Goal: Task Accomplishment & Management: Manage account settings

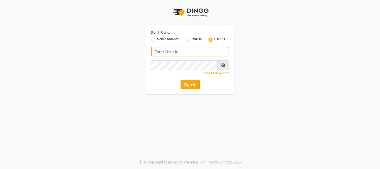
type input "merakii"
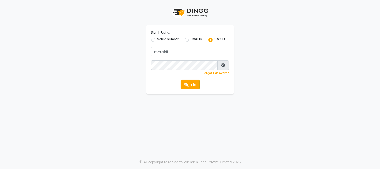
click at [190, 82] on button "Sign In" at bounding box center [189, 85] width 19 height 10
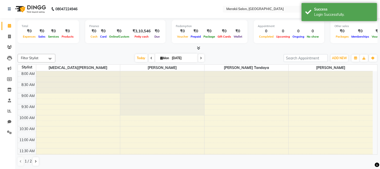
click at [9, 32] on li "Invoice" at bounding box center [7, 36] width 15 height 11
click at [8, 34] on span at bounding box center [9, 37] width 9 height 6
select select "7791"
select select "service"
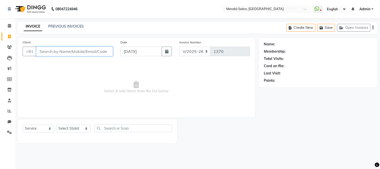
click at [51, 49] on input "Client" at bounding box center [74, 52] width 77 height 10
click at [62, 60] on div "Client +91 Date [DATE] Invoice Number V/2025 V/[PHONE_NUMBER] Select & add item…" at bounding box center [136, 78] width 237 height 80
click at [75, 25] on link "PREVIOUS INVOICES" at bounding box center [65, 26] width 35 height 5
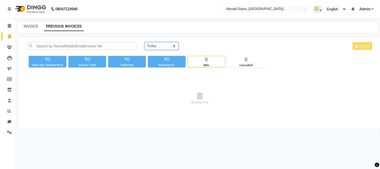
click at [167, 46] on select "[DATE] [DATE] Custom Range" at bounding box center [162, 46] width 34 height 8
click at [145, 42] on select "[DATE] [DATE] Custom Range" at bounding box center [162, 46] width 34 height 8
click at [169, 44] on select "[DATE] [DATE] Custom Range" at bounding box center [162, 46] width 34 height 8
select select "range"
click at [145, 42] on select "[DATE] [DATE] Custom Range" at bounding box center [162, 46] width 34 height 8
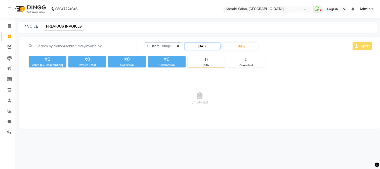
click at [206, 44] on input "[DATE]" at bounding box center [202, 46] width 35 height 7
select select "9"
select select "2025"
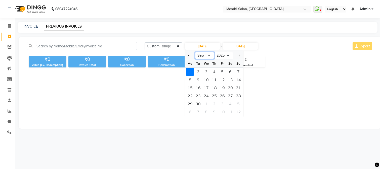
click at [205, 55] on select "Jan Feb Mar Apr May Jun [DATE] Aug Sep Oct Nov Dec" at bounding box center [204, 56] width 19 height 8
select select "8"
click at [195, 52] on select "Jan Feb Mar Apr May Jun [DATE] Aug Sep Oct Nov Dec" at bounding box center [204, 56] width 19 height 8
click at [230, 101] on div "30" at bounding box center [230, 104] width 8 height 8
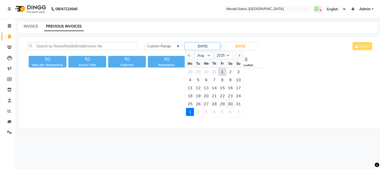
type input "[DATE]"
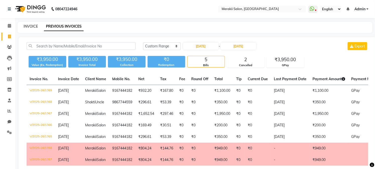
click at [30, 25] on link "INVOICE" at bounding box center [31, 26] width 14 height 5
select select "service"
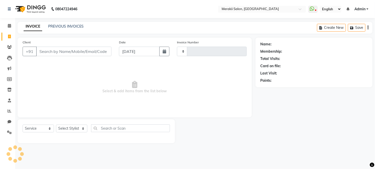
type input "1370"
select select "7791"
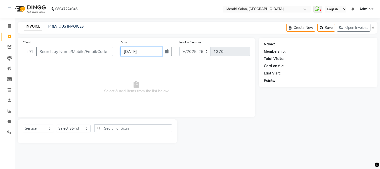
click at [144, 52] on input "[DATE]" at bounding box center [140, 52] width 41 height 10
select select "9"
select select "2025"
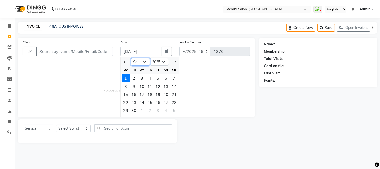
click at [144, 61] on select "Jan Feb Mar Apr May Jun [DATE] Aug Sep Oct Nov Dec" at bounding box center [140, 62] width 19 height 8
select select "8"
click at [131, 58] on select "Jan Feb Mar Apr May Jun [DATE] Aug Sep Oct Nov Dec" at bounding box center [140, 62] width 19 height 8
click at [165, 109] on div "30" at bounding box center [166, 111] width 8 height 8
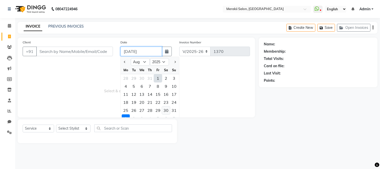
type input "[DATE]"
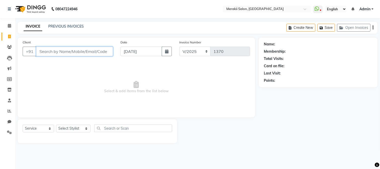
click at [75, 54] on input "Client" at bounding box center [74, 52] width 77 height 10
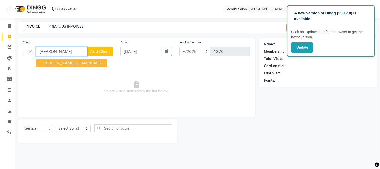
click at [75, 54] on input "[PERSON_NAME]" at bounding box center [61, 52] width 51 height 10
type input "c"
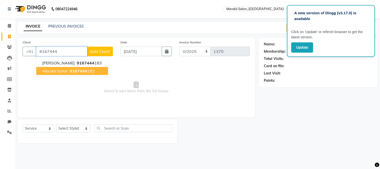
click at [68, 72] on button "Merakii Salon 9167444 182" at bounding box center [72, 71] width 72 height 8
type input "9167444182"
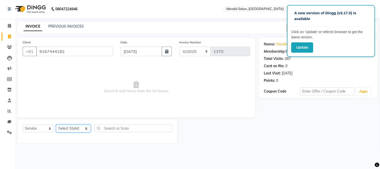
click at [75, 127] on select "Select Stylist [PERSON_NAME] [PERSON_NAME] Bhul [MEDICAL_DATA][PERSON_NAME] [PE…" at bounding box center [73, 129] width 34 height 8
select select "74849"
click at [56, 125] on select "Select Stylist [PERSON_NAME] [PERSON_NAME] Bhul [MEDICAL_DATA][PERSON_NAME] [PE…" at bounding box center [73, 129] width 34 height 8
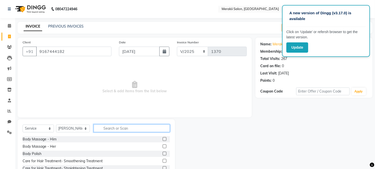
click at [111, 129] on input "text" at bounding box center [132, 129] width 76 height 8
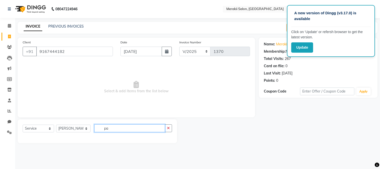
type input "p"
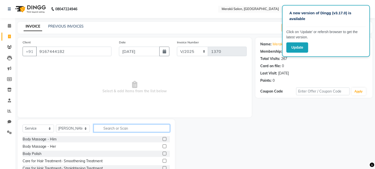
click at [115, 129] on input "text" at bounding box center [132, 129] width 76 height 8
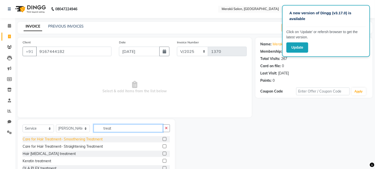
type input "treat"
click at [62, 140] on div "Care for Hair Treatment- Smoothening Treatment" at bounding box center [63, 139] width 80 height 5
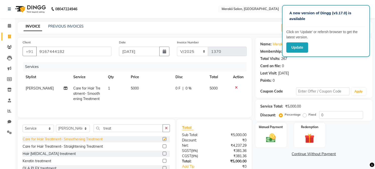
checkbox input "false"
click at [141, 86] on td "5000" at bounding box center [150, 94] width 44 height 22
select select "74849"
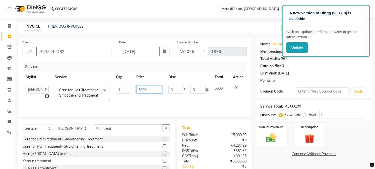
click at [157, 91] on input "5000" at bounding box center [149, 90] width 26 height 8
type input "5"
type input "3500"
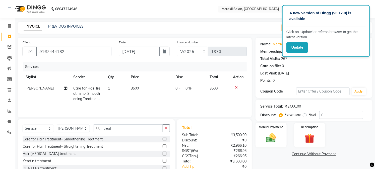
click at [309, 115] on label "Fixed" at bounding box center [313, 115] width 8 height 5
click at [305, 115] on input "Fixed" at bounding box center [306, 115] width 4 height 4
radio input "true"
click at [267, 138] on img at bounding box center [271, 139] width 17 height 12
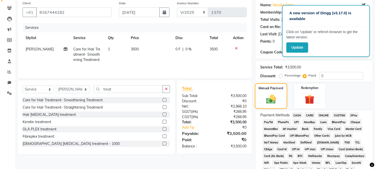
scroll to position [41, 0]
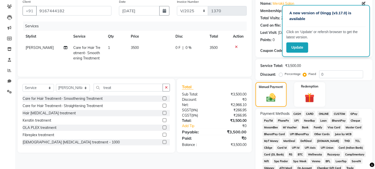
click at [354, 114] on span "GPay" at bounding box center [354, 114] width 10 height 6
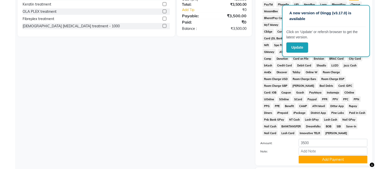
scroll to position [192, 0]
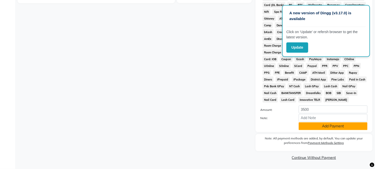
click at [341, 128] on button "Add Payment" at bounding box center [333, 127] width 69 height 8
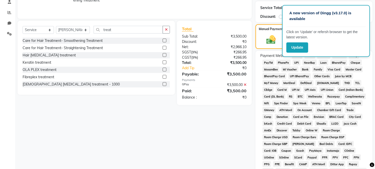
scroll to position [194, 0]
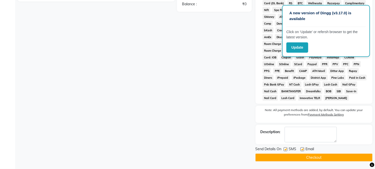
click at [307, 156] on button "Checkout" at bounding box center [314, 158] width 117 height 8
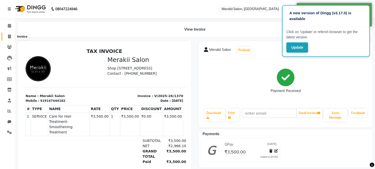
click at [9, 35] on icon at bounding box center [9, 37] width 3 height 4
select select "7791"
select select "service"
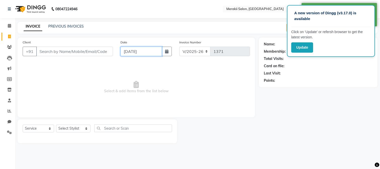
click at [138, 53] on input "[DATE]" at bounding box center [140, 52] width 41 height 10
select select "9"
select select "2025"
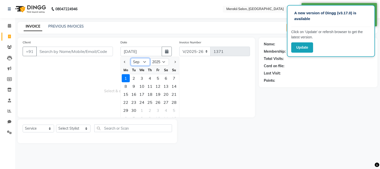
click at [144, 60] on select "Jan Feb Mar Apr May Jun [DATE] Aug Sep Oct Nov Dec" at bounding box center [140, 62] width 19 height 8
select select "8"
click at [131, 58] on select "Jan Feb Mar Apr May Jun [DATE] Aug Sep Oct Nov Dec" at bounding box center [140, 62] width 19 height 8
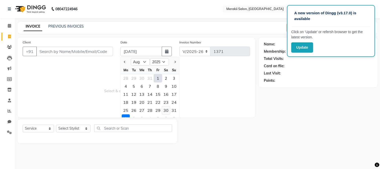
click at [166, 109] on div "30" at bounding box center [166, 111] width 8 height 8
type input "[DATE]"
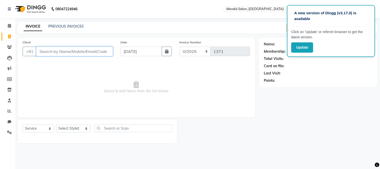
click at [85, 51] on input "Client" at bounding box center [74, 52] width 77 height 10
click at [87, 52] on input "Client" at bounding box center [74, 52] width 77 height 10
click at [77, 51] on input "Client" at bounding box center [74, 52] width 77 height 10
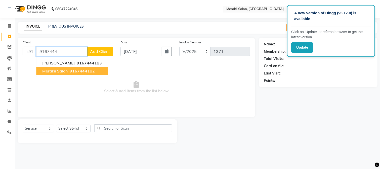
click at [74, 69] on span "9167444" at bounding box center [79, 71] width 18 height 5
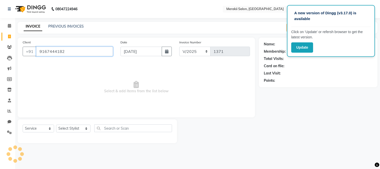
type input "9167444182"
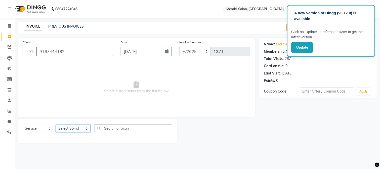
click at [76, 127] on select "Select Stylist [PERSON_NAME] [PERSON_NAME] Bhul [MEDICAL_DATA][PERSON_NAME] [PE…" at bounding box center [73, 129] width 34 height 8
select select "74850"
click at [56, 125] on select "Select Stylist [PERSON_NAME] [PERSON_NAME] Bhul [MEDICAL_DATA][PERSON_NAME] [PE…" at bounding box center [73, 129] width 34 height 8
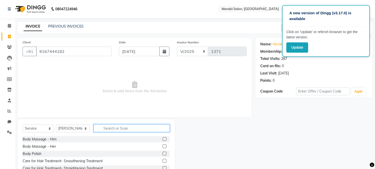
click at [113, 129] on input "text" at bounding box center [132, 129] width 76 height 8
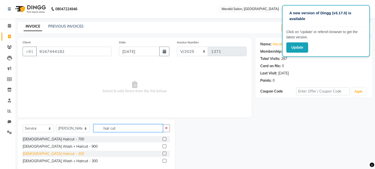
type input "hair cut"
click at [42, 154] on div "[DEMOGRAPHIC_DATA] Haircut - 200" at bounding box center [54, 154] width 62 height 5
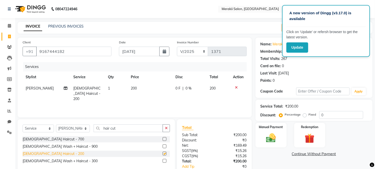
checkbox input "false"
click at [309, 114] on label "Fixed" at bounding box center [313, 115] width 8 height 5
click at [305, 114] on input "Fixed" at bounding box center [306, 115] width 4 height 4
radio input "true"
click at [275, 134] on img at bounding box center [271, 139] width 17 height 12
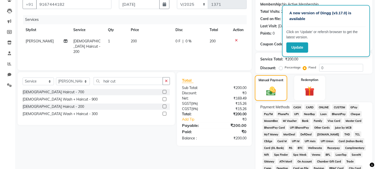
scroll to position [50, 0]
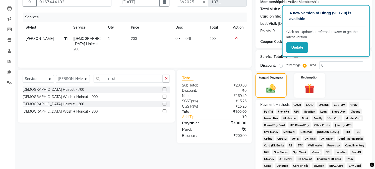
click at [354, 104] on span "GPay" at bounding box center [354, 105] width 10 height 6
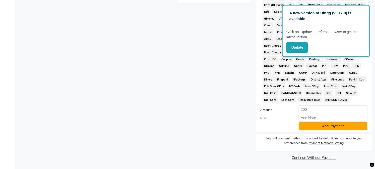
click at [330, 127] on button "Add Payment" at bounding box center [333, 127] width 69 height 8
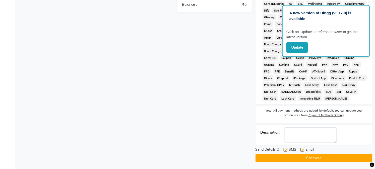
scroll to position [194, 0]
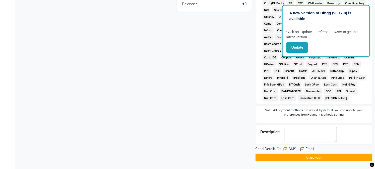
click at [299, 156] on button "Checkout" at bounding box center [314, 158] width 117 height 8
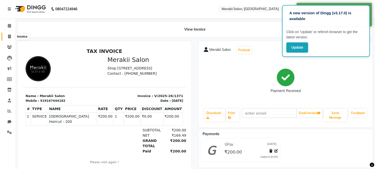
click at [9, 36] on icon at bounding box center [9, 37] width 3 height 4
select select "7791"
select select "service"
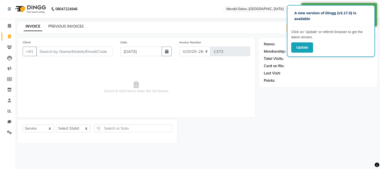
click at [58, 26] on link "PREVIOUS INVOICES" at bounding box center [65, 26] width 35 height 5
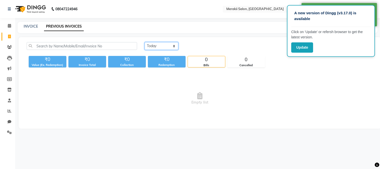
click at [165, 45] on select "[DATE] [DATE] Custom Range" at bounding box center [162, 46] width 34 height 8
select select "[DATE]"
click at [145, 42] on select "[DATE] [DATE] Custom Range" at bounding box center [162, 46] width 34 height 8
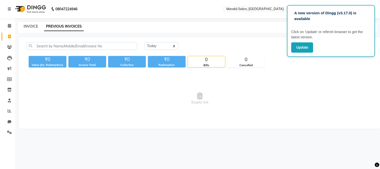
click at [27, 24] on link "INVOICE" at bounding box center [31, 26] width 14 height 5
select select "7791"
select select "service"
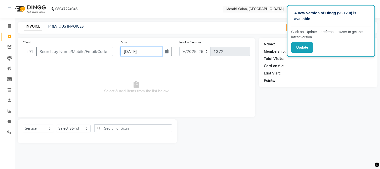
click at [158, 49] on input "[DATE]" at bounding box center [140, 52] width 41 height 10
select select "9"
select select "2025"
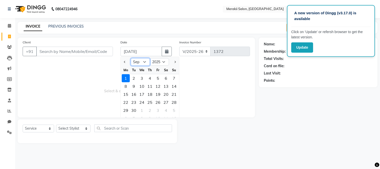
click at [141, 62] on select "Jan Feb Mar Apr May Jun [DATE] Aug Sep Oct Nov Dec" at bounding box center [140, 62] width 19 height 8
click at [72, 26] on link "PREVIOUS INVOICES" at bounding box center [65, 26] width 35 height 5
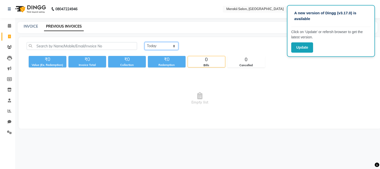
drag, startPoint x: 169, startPoint y: 46, endPoint x: 157, endPoint y: 66, distance: 23.2
click at [157, 66] on div "[DATE] [DATE] Custom Range Export ₹0 Value (Ex. Redemption) ₹0 Invoice Total ₹0…" at bounding box center [200, 54] width 352 height 25
select select "range"
click at [145, 42] on select "[DATE] [DATE] Custom Range" at bounding box center [162, 46] width 34 height 8
click at [198, 44] on input "[DATE]" at bounding box center [202, 46] width 35 height 7
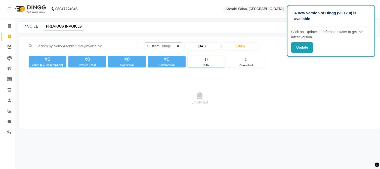
select select "9"
select select "2025"
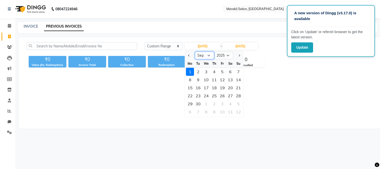
click at [204, 56] on select "Jan Feb Mar Apr May Jun [DATE] Aug Sep Oct Nov Dec" at bounding box center [204, 56] width 19 height 8
select select "8"
click at [195, 52] on select "Jan Feb Mar Apr May Jun [DATE] Aug Sep Oct Nov Dec" at bounding box center [204, 56] width 19 height 8
click at [238, 102] on div "31" at bounding box center [238, 104] width 8 height 8
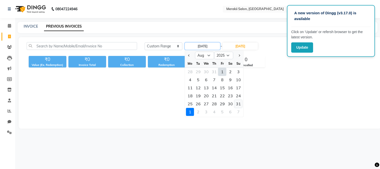
type input "[DATE]"
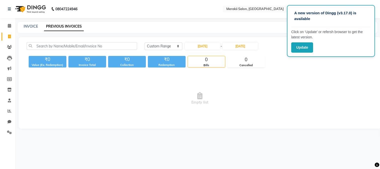
click at [31, 23] on div "INVOICE PREVIOUS INVOICES" at bounding box center [198, 27] width 360 height 11
click at [31, 27] on link "INVOICE" at bounding box center [31, 26] width 14 height 5
select select "7791"
select select "service"
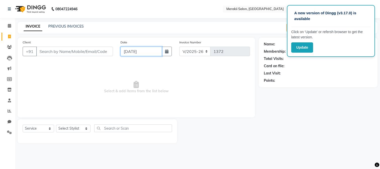
click at [152, 53] on input "[DATE]" at bounding box center [140, 52] width 41 height 10
select select "9"
select select "2025"
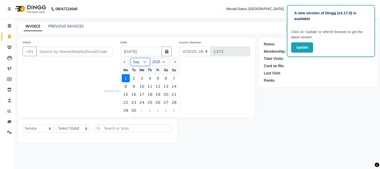
click at [139, 64] on select "Jan Feb Mar Apr May Jun [DATE] Aug Sep Oct Nov Dec" at bounding box center [140, 62] width 19 height 8
select select "8"
click at [131, 58] on select "Jan Feb Mar Apr May Jun [DATE] Aug Sep Oct Nov Dec" at bounding box center [140, 62] width 19 height 8
click at [173, 109] on div "31" at bounding box center [174, 111] width 8 height 8
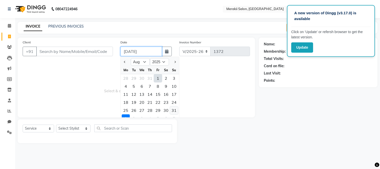
type input "[DATE]"
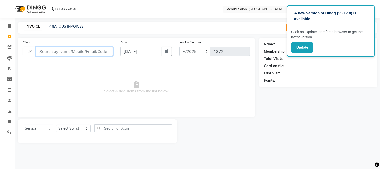
click at [76, 53] on input "Client" at bounding box center [74, 52] width 77 height 10
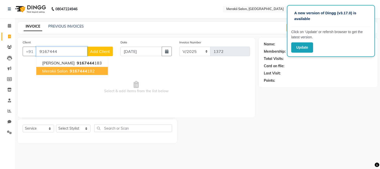
click at [72, 72] on span "9167444" at bounding box center [79, 71] width 18 height 5
type input "9167444182"
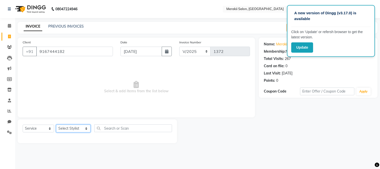
click at [74, 126] on select "Select Stylist [PERSON_NAME] [PERSON_NAME] Bhul [MEDICAL_DATA][PERSON_NAME] [PE…" at bounding box center [73, 129] width 34 height 8
select select "74822"
click at [56, 125] on select "Select Stylist [PERSON_NAME] [PERSON_NAME] Bhul [MEDICAL_DATA][PERSON_NAME] [PE…" at bounding box center [73, 129] width 34 height 8
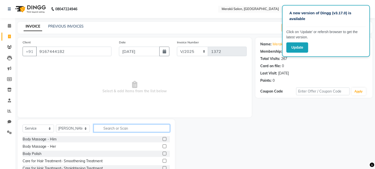
click at [123, 128] on input "text" at bounding box center [132, 129] width 76 height 8
click at [121, 125] on input "text" at bounding box center [132, 129] width 76 height 8
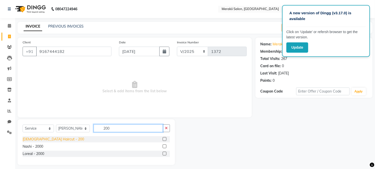
type input "200"
click at [48, 138] on div "[DEMOGRAPHIC_DATA] Haircut - 200" at bounding box center [54, 139] width 62 height 5
checkbox input "false"
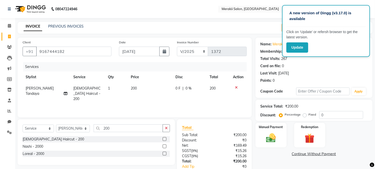
click at [309, 114] on label "Fixed" at bounding box center [313, 115] width 8 height 5
click at [305, 114] on input "Fixed" at bounding box center [306, 115] width 4 height 4
radio input "true"
click at [277, 133] on img at bounding box center [271, 139] width 17 height 12
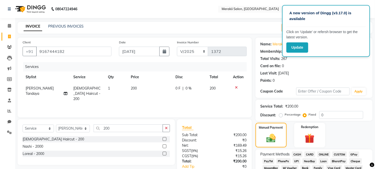
click at [354, 154] on span "GPay" at bounding box center [354, 155] width 10 height 6
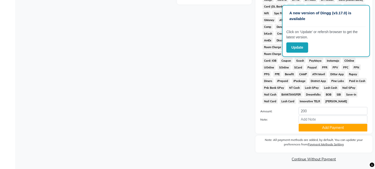
scroll to position [192, 0]
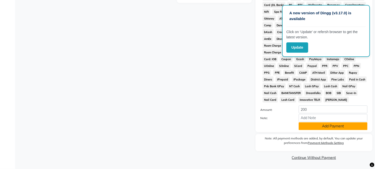
click at [330, 124] on button "Add Payment" at bounding box center [333, 127] width 69 height 8
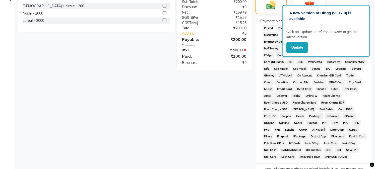
scroll to position [194, 0]
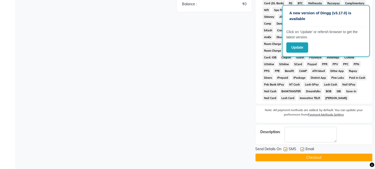
click at [292, 158] on button "Checkout" at bounding box center [314, 158] width 117 height 8
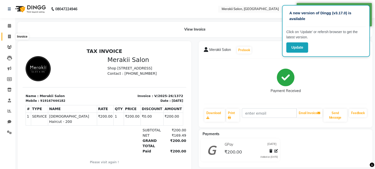
click at [7, 37] on span at bounding box center [9, 37] width 9 height 6
select select "service"
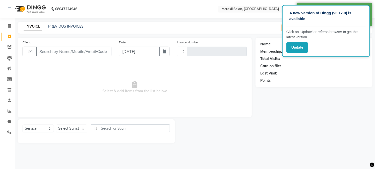
type input "1373"
select select "7791"
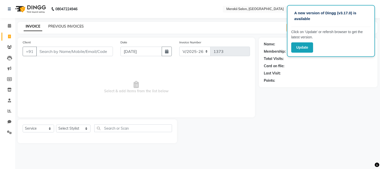
click at [73, 25] on link "PREVIOUS INVOICES" at bounding box center [65, 26] width 35 height 5
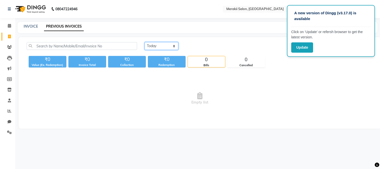
click at [163, 46] on select "[DATE] [DATE] Custom Range" at bounding box center [162, 46] width 34 height 8
select select "[DATE]"
click at [145, 42] on select "[DATE] [DATE] Custom Range" at bounding box center [162, 46] width 34 height 8
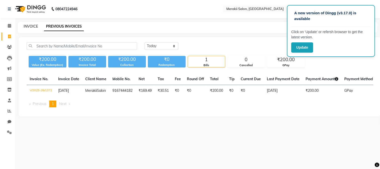
click at [29, 26] on link "INVOICE" at bounding box center [31, 26] width 14 height 5
select select "service"
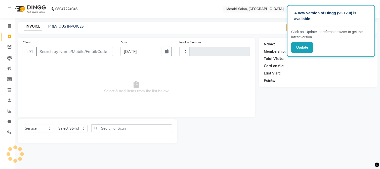
type input "1373"
select select "7791"
click at [148, 51] on input "[DATE]" at bounding box center [140, 52] width 41 height 10
select select "9"
select select "2025"
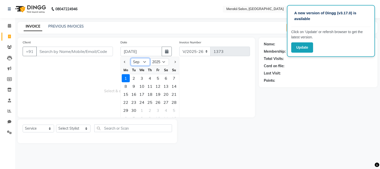
click at [143, 60] on select "Jan Feb Mar Apr May Jun [DATE] Aug Sep Oct Nov Dec" at bounding box center [140, 62] width 19 height 8
select select "8"
click at [131, 58] on select "Jan Feb Mar Apr May Jun [DATE] Aug Sep Oct Nov Dec" at bounding box center [140, 62] width 19 height 8
click at [172, 108] on div "31" at bounding box center [174, 111] width 8 height 8
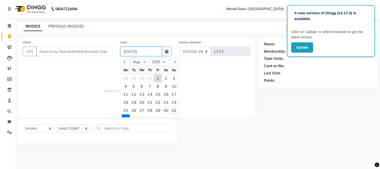
type input "[DATE]"
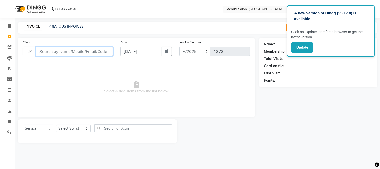
click at [70, 52] on input "Client" at bounding box center [74, 52] width 77 height 10
type input "p"
click at [70, 52] on input "Client" at bounding box center [74, 52] width 77 height 10
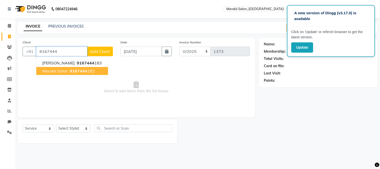
click at [62, 71] on span "Merakii Salon" at bounding box center [54, 71] width 25 height 5
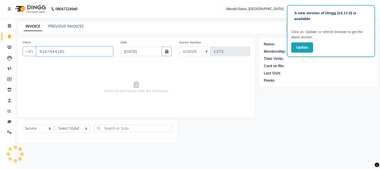
type input "9167444182"
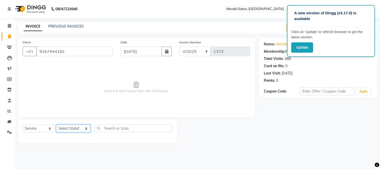
click at [79, 129] on select "Select Stylist [PERSON_NAME] [PERSON_NAME] Bhul [MEDICAL_DATA][PERSON_NAME] [PE…" at bounding box center [73, 129] width 34 height 8
select select "74850"
click at [56, 125] on select "Select Stylist [PERSON_NAME] [PERSON_NAME] Bhul [MEDICAL_DATA][PERSON_NAME] [PE…" at bounding box center [73, 129] width 34 height 8
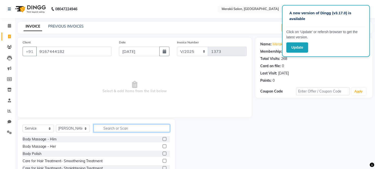
click at [122, 129] on input "text" at bounding box center [132, 129] width 76 height 8
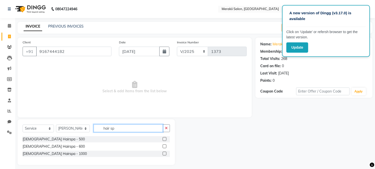
type input "hair sp"
click at [43, 157] on div "[DEMOGRAPHIC_DATA] Hairspa - 1000" at bounding box center [97, 154] width 148 height 6
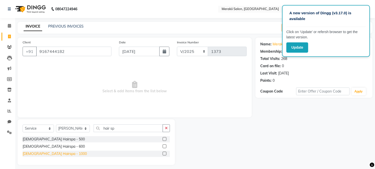
click at [40, 154] on div "[DEMOGRAPHIC_DATA] Hairspa - 1000" at bounding box center [55, 154] width 64 height 5
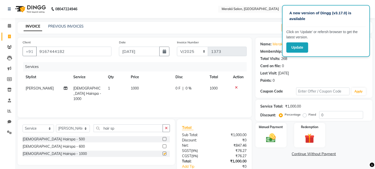
checkbox input "false"
click at [134, 87] on span "1000" at bounding box center [135, 88] width 8 height 5
select select "74850"
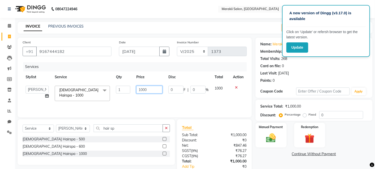
click at [143, 89] on input "1000" at bounding box center [149, 90] width 26 height 8
type input "1400"
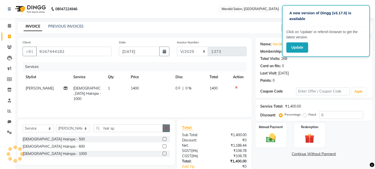
click at [169, 125] on button "button" at bounding box center [166, 129] width 7 height 8
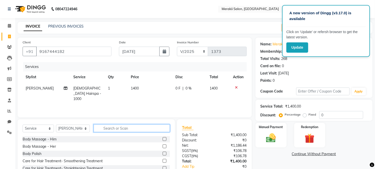
click at [129, 129] on input "text" at bounding box center [132, 129] width 76 height 8
type input "b"
click at [309, 114] on label "Fixed" at bounding box center [313, 115] width 8 height 5
click at [304, 114] on input "Fixed" at bounding box center [306, 115] width 4 height 4
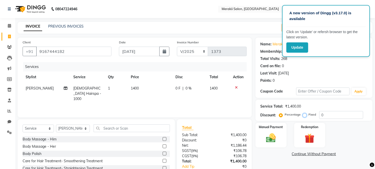
radio input "true"
click at [268, 139] on img at bounding box center [271, 139] width 17 height 12
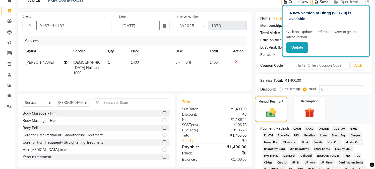
scroll to position [26, 0]
click at [353, 126] on span "GPay" at bounding box center [354, 129] width 10 height 6
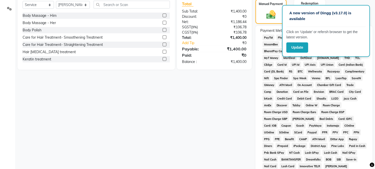
scroll to position [192, 0]
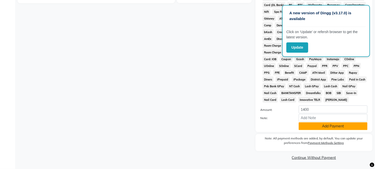
click at [336, 125] on button "Add Payment" at bounding box center [333, 127] width 69 height 8
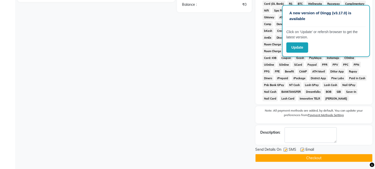
click at [308, 158] on button "Checkout" at bounding box center [314, 159] width 117 height 8
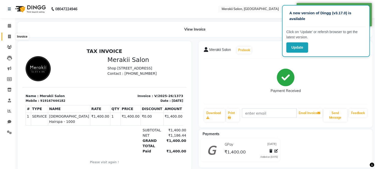
click at [8, 35] on icon at bounding box center [9, 37] width 3 height 4
select select "7791"
select select "service"
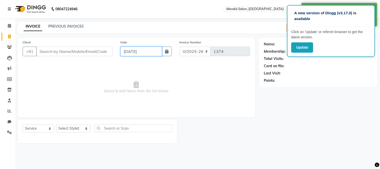
click at [138, 51] on input "[DATE]" at bounding box center [140, 52] width 41 height 10
select select "9"
select select "2025"
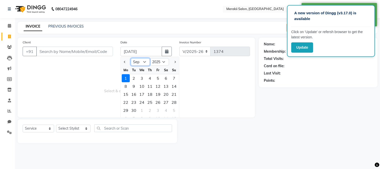
click at [139, 60] on select "Jan Feb Mar Apr May Jun [DATE] Aug Sep Oct Nov Dec" at bounding box center [140, 62] width 19 height 8
select select "8"
click at [131, 58] on select "Jan Feb Mar Apr May Jun [DATE] Aug Sep Oct Nov Dec" at bounding box center [140, 62] width 19 height 8
click at [174, 110] on div "31" at bounding box center [174, 111] width 8 height 8
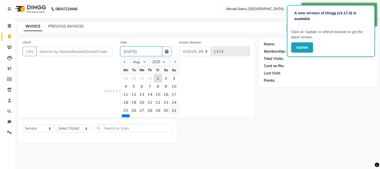
type input "[DATE]"
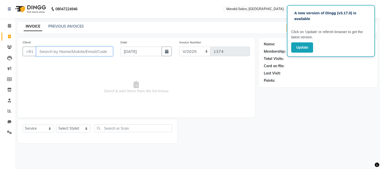
click at [56, 52] on input "Client" at bounding box center [74, 52] width 77 height 10
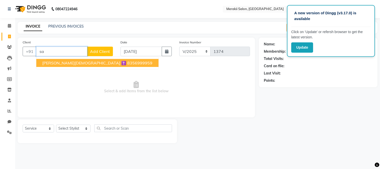
type input "s"
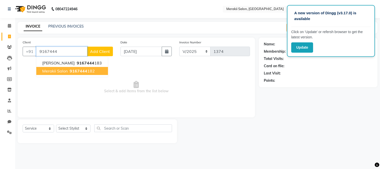
click at [57, 69] on span "Merakii Salon" at bounding box center [54, 71] width 25 height 5
type input "9167444182"
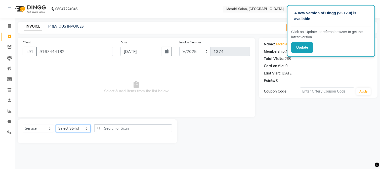
click at [69, 130] on select "Select Stylist [PERSON_NAME] [PERSON_NAME] Bhul [MEDICAL_DATA][PERSON_NAME] [PE…" at bounding box center [73, 129] width 34 height 8
select select "74850"
click at [56, 125] on select "Select Stylist [PERSON_NAME] [PERSON_NAME] Bhul [MEDICAL_DATA][PERSON_NAME] [PE…" at bounding box center [73, 129] width 34 height 8
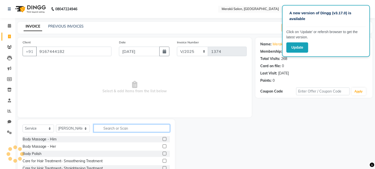
click at [112, 128] on input "text" at bounding box center [132, 129] width 76 height 8
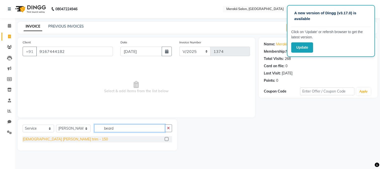
type input "beard"
click at [53, 137] on div "[DEMOGRAPHIC_DATA] [PERSON_NAME] trim - 150" at bounding box center [65, 139] width 85 height 5
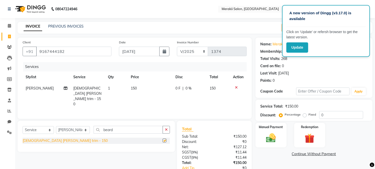
checkbox input "false"
click at [309, 115] on label "Fixed" at bounding box center [313, 115] width 8 height 5
click at [305, 115] on input "Fixed" at bounding box center [306, 115] width 4 height 4
radio input "true"
click at [273, 134] on img at bounding box center [271, 139] width 17 height 12
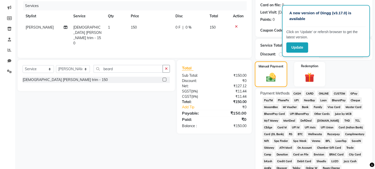
scroll to position [61, 0]
click at [355, 92] on span "GPay" at bounding box center [354, 93] width 10 height 6
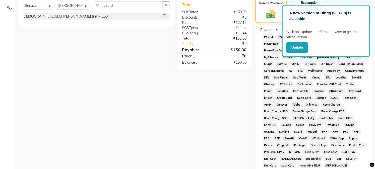
scroll to position [192, 0]
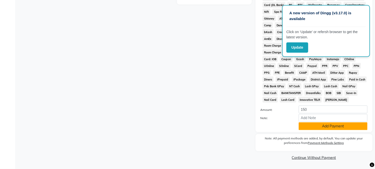
click at [317, 127] on button "Add Payment" at bounding box center [333, 127] width 69 height 8
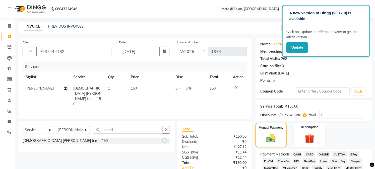
scroll to position [194, 0]
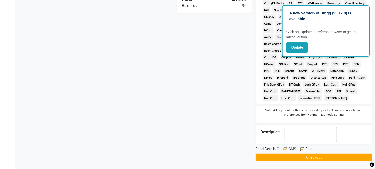
click at [287, 157] on button "Checkout" at bounding box center [314, 158] width 117 height 8
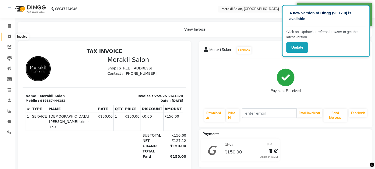
click at [9, 36] on icon at bounding box center [9, 37] width 3 height 4
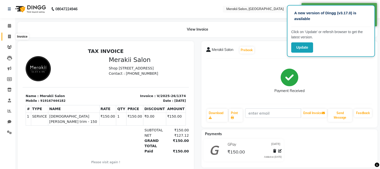
select select "7791"
select select "service"
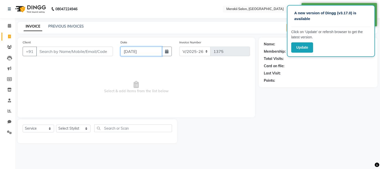
click at [145, 50] on input "[DATE]" at bounding box center [140, 52] width 41 height 10
select select "9"
select select "2025"
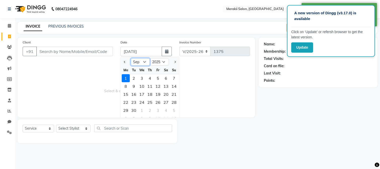
click at [144, 61] on select "Jan Feb Mar Apr May Jun [DATE] Aug Sep Oct Nov Dec" at bounding box center [140, 62] width 19 height 8
select select "8"
click at [131, 58] on select "Jan Feb Mar Apr May Jun [DATE] Aug Sep Oct Nov Dec" at bounding box center [140, 62] width 19 height 8
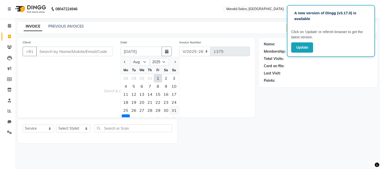
click at [175, 108] on div "31" at bounding box center [174, 111] width 8 height 8
type input "[DATE]"
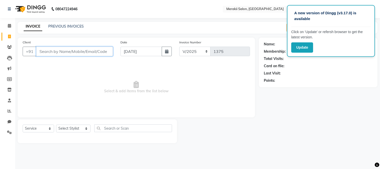
click at [92, 49] on input "Client" at bounding box center [74, 52] width 77 height 10
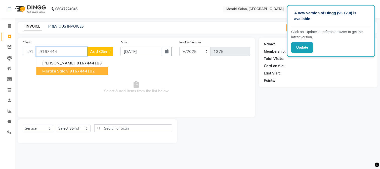
click at [57, 69] on span "Merakii Salon" at bounding box center [54, 71] width 25 height 5
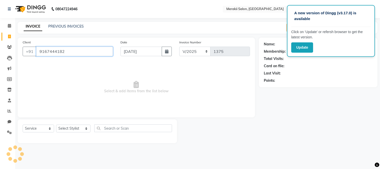
type input "9167444182"
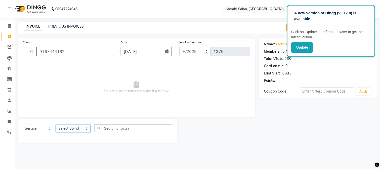
click at [75, 129] on select "Select Stylist [PERSON_NAME] [PERSON_NAME] Bhul [MEDICAL_DATA][PERSON_NAME] [PE…" at bounding box center [73, 129] width 34 height 8
select select "74822"
click at [56, 125] on select "Select Stylist [PERSON_NAME] [PERSON_NAME] Bhul [MEDICAL_DATA][PERSON_NAME] [PE…" at bounding box center [73, 129] width 34 height 8
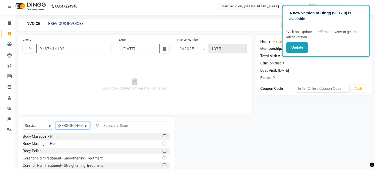
scroll to position [3, 0]
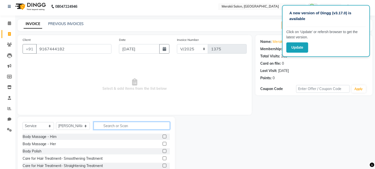
click at [117, 127] on input "text" at bounding box center [132, 126] width 76 height 8
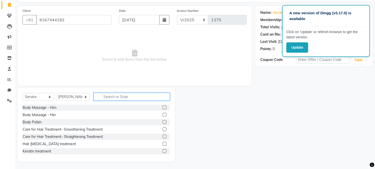
scroll to position [32, 0]
click at [110, 98] on input "text" at bounding box center [132, 97] width 76 height 8
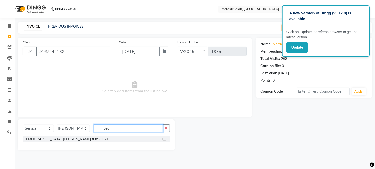
scroll to position [0, 0]
type input "beard"
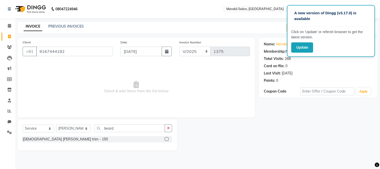
click at [44, 143] on div "[DEMOGRAPHIC_DATA] [PERSON_NAME] trim - 150" at bounding box center [97, 139] width 149 height 7
click at [43, 142] on div "[DEMOGRAPHIC_DATA] [PERSON_NAME] trim - 150" at bounding box center [65, 139] width 85 height 5
checkbox input "false"
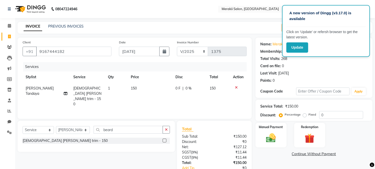
click at [309, 115] on label "Fixed" at bounding box center [313, 115] width 8 height 5
click at [305, 115] on input "Fixed" at bounding box center [306, 115] width 4 height 4
radio input "true"
click at [269, 134] on img at bounding box center [271, 139] width 17 height 12
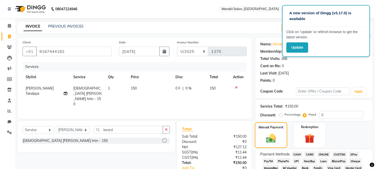
scroll to position [43, 0]
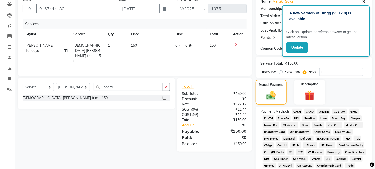
click at [297, 111] on span "CASH" at bounding box center [297, 112] width 11 height 6
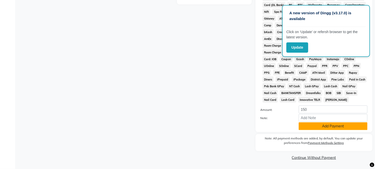
click at [320, 127] on button "Add Payment" at bounding box center [333, 127] width 69 height 8
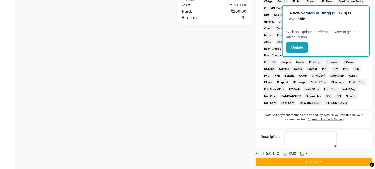
scroll to position [194, 0]
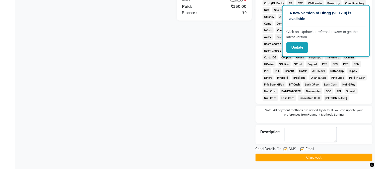
click at [281, 156] on button "Checkout" at bounding box center [314, 158] width 117 height 8
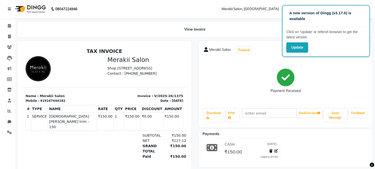
scroll to position [13, 0]
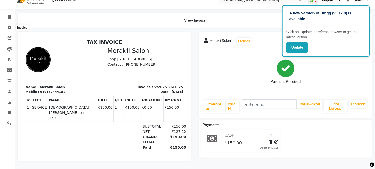
click at [8, 26] on icon at bounding box center [9, 28] width 3 height 4
select select "7791"
select select "service"
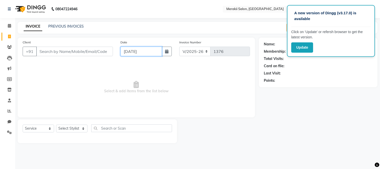
click at [151, 48] on input "[DATE]" at bounding box center [140, 52] width 41 height 10
select select "9"
select select "2025"
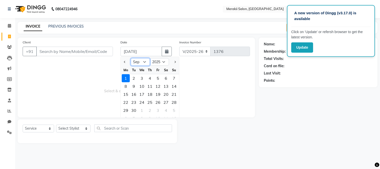
click at [139, 60] on select "Jan Feb Mar Apr May Jun [DATE] Aug Sep Oct Nov Dec" at bounding box center [140, 62] width 19 height 8
select select "8"
click at [131, 58] on select "Jan Feb Mar Apr May Jun [DATE] Aug Sep Oct Nov Dec" at bounding box center [140, 62] width 19 height 8
click at [175, 111] on div "31" at bounding box center [174, 111] width 8 height 8
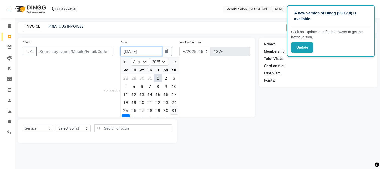
type input "[DATE]"
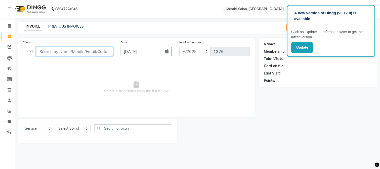
click at [84, 49] on input "Client" at bounding box center [74, 52] width 77 height 10
click at [61, 52] on input "Client" at bounding box center [74, 52] width 77 height 10
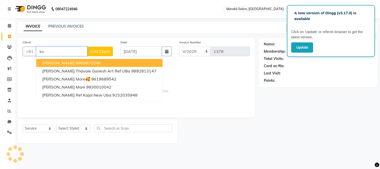
type input "k"
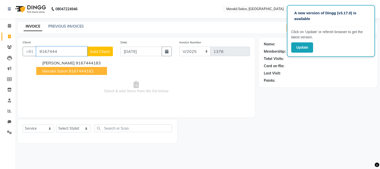
click at [59, 71] on span "Merakii Salon" at bounding box center [54, 71] width 25 height 5
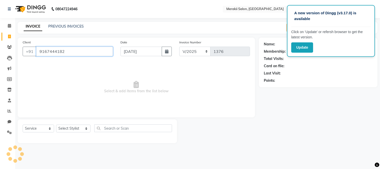
type input "9167444182"
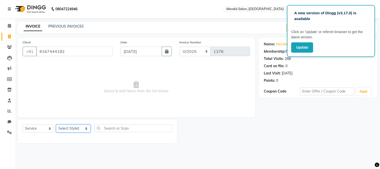
click at [78, 130] on select "Select Stylist [PERSON_NAME] [PERSON_NAME] Bhul [MEDICAL_DATA][PERSON_NAME] [PE…" at bounding box center [73, 129] width 34 height 8
select select "74850"
click at [56, 125] on select "Select Stylist [PERSON_NAME] [PERSON_NAME] Bhul [MEDICAL_DATA][PERSON_NAME] [PE…" at bounding box center [73, 129] width 34 height 8
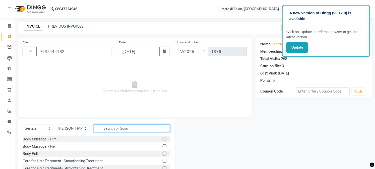
click at [117, 130] on input "text" at bounding box center [132, 129] width 76 height 8
type input "v"
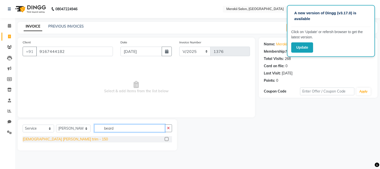
type input "beard"
click at [42, 140] on div "[DEMOGRAPHIC_DATA] [PERSON_NAME] trim - 150" at bounding box center [65, 139] width 85 height 5
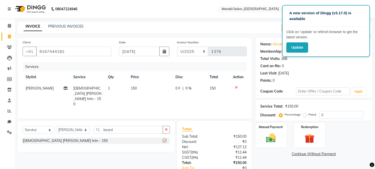
checkbox input "false"
click at [81, 127] on select "Select Stylist [PERSON_NAME] [PERSON_NAME] Bhul [MEDICAL_DATA][PERSON_NAME] [PE…" at bounding box center [73, 130] width 34 height 8
select select "74849"
click at [56, 126] on select "Select Stylist [PERSON_NAME] [PERSON_NAME] Bhul [MEDICAL_DATA][PERSON_NAME] [PE…" at bounding box center [73, 130] width 34 height 8
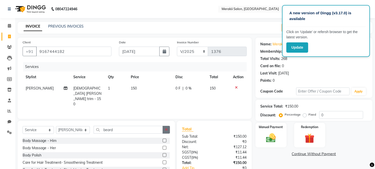
click at [164, 129] on button "button" at bounding box center [166, 130] width 7 height 8
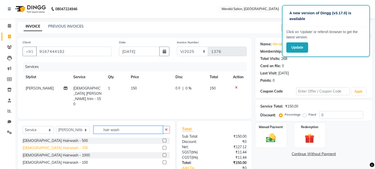
type input "hair wash"
click at [52, 147] on div "[DEMOGRAPHIC_DATA] Hairwash - 700" at bounding box center [55, 148] width 65 height 5
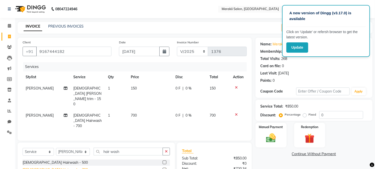
checkbox input "false"
click at [131, 113] on span "700" at bounding box center [134, 115] width 6 height 5
select select "74849"
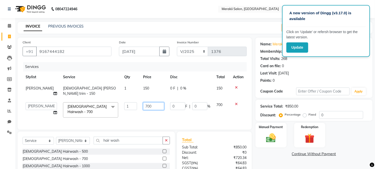
click at [143, 106] on input "700" at bounding box center [153, 107] width 21 height 8
type input "600"
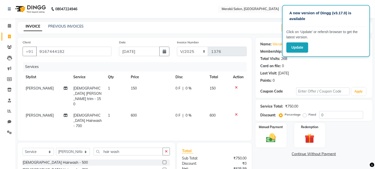
click at [306, 112] on div "Fixed" at bounding box center [310, 115] width 12 height 6
click at [309, 114] on label "Fixed" at bounding box center [313, 115] width 8 height 5
click at [306, 114] on input "Fixed" at bounding box center [306, 115] width 4 height 4
radio input "true"
click at [279, 130] on div "Manual Payment" at bounding box center [271, 136] width 32 height 26
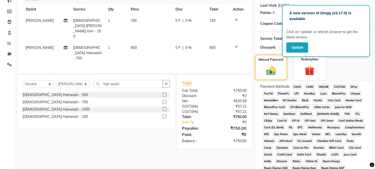
scroll to position [68, 0]
click at [351, 87] on span "GPay" at bounding box center [354, 86] width 10 height 6
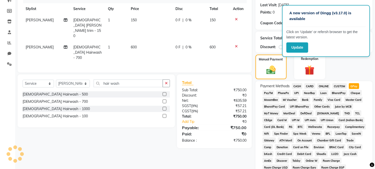
scroll to position [192, 0]
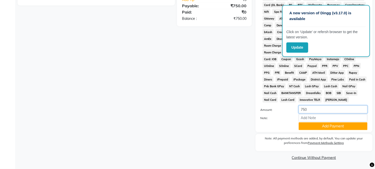
click at [324, 108] on input "750" at bounding box center [333, 110] width 69 height 8
type input "7"
type input "50"
click at [325, 126] on button "Add Payment" at bounding box center [333, 127] width 69 height 8
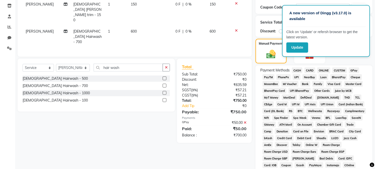
scroll to position [76, 0]
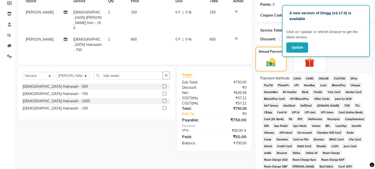
click at [297, 78] on span "CASH" at bounding box center [297, 79] width 11 height 6
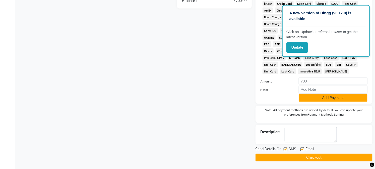
click at [321, 97] on button "Add Payment" at bounding box center [333, 98] width 69 height 8
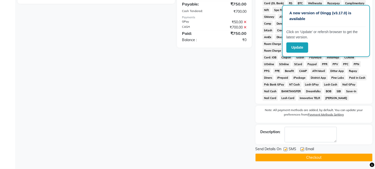
scroll to position [193, 0]
click at [297, 154] on button "Checkout" at bounding box center [314, 158] width 117 height 8
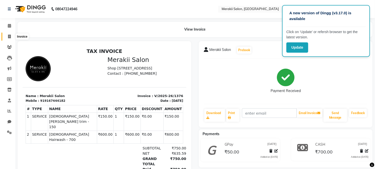
click at [11, 38] on icon at bounding box center [9, 37] width 3 height 4
select select "service"
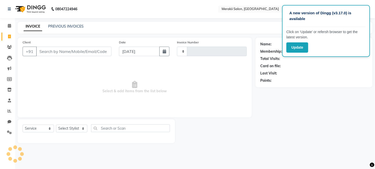
type input "1377"
select select "7791"
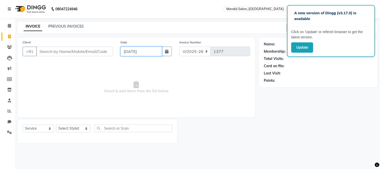
click at [145, 52] on input "[DATE]" at bounding box center [140, 52] width 41 height 10
select select "9"
select select "2025"
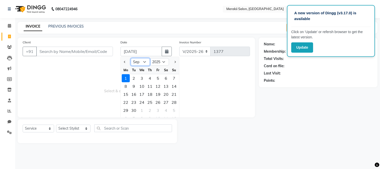
click at [144, 61] on select "Jan Feb Mar Apr May Jun [DATE] Aug Sep Oct Nov Dec" at bounding box center [140, 62] width 19 height 8
select select "8"
click at [131, 58] on select "Jan Feb Mar Apr May Jun [DATE] Aug Sep Oct Nov Dec" at bounding box center [140, 62] width 19 height 8
click at [174, 109] on div "31" at bounding box center [174, 111] width 8 height 8
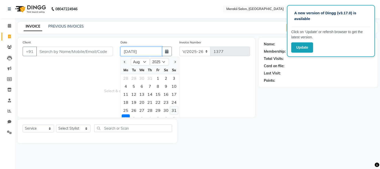
type input "[DATE]"
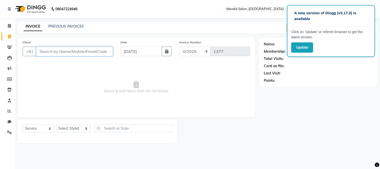
click at [71, 52] on input "Client" at bounding box center [74, 52] width 77 height 10
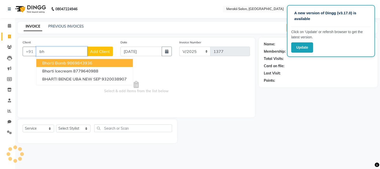
type input "b"
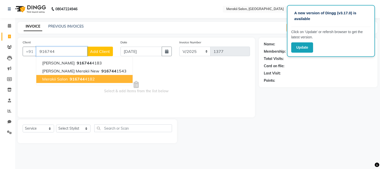
click at [66, 80] on span "Merakii Salon" at bounding box center [54, 79] width 25 height 5
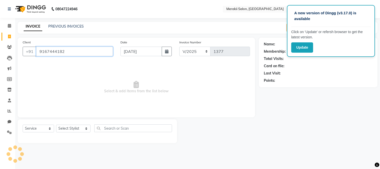
type input "9167444182"
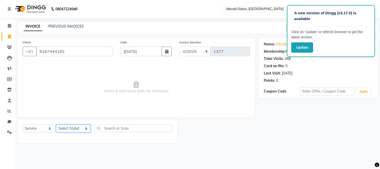
click at [74, 129] on select "Select Stylist [PERSON_NAME] [PERSON_NAME] Bhul [MEDICAL_DATA][PERSON_NAME] [PE…" at bounding box center [73, 129] width 34 height 8
select select "69532"
click at [56, 125] on select "Select Stylist [PERSON_NAME] [PERSON_NAME] Bhul [MEDICAL_DATA][PERSON_NAME] [PE…" at bounding box center [73, 129] width 34 height 8
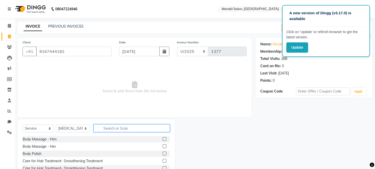
click at [117, 129] on input "text" at bounding box center [132, 129] width 76 height 8
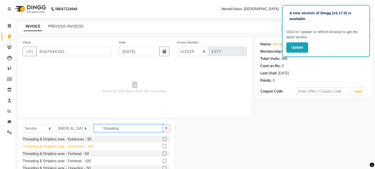
type input "threading"
click at [80, 146] on div "Threading & Stripless wax - Eyebrows - 250" at bounding box center [58, 146] width 71 height 5
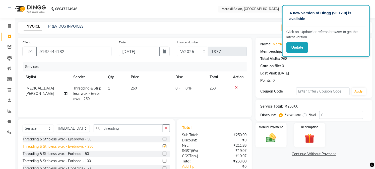
checkbox input "false"
click at [237, 86] on icon at bounding box center [236, 88] width 3 height 4
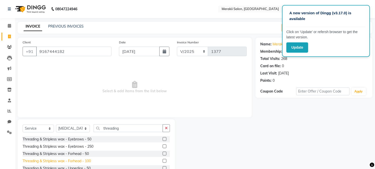
click at [91, 162] on div "Threading & Stripless wax - Forhead - 100" at bounding box center [57, 161] width 68 height 5
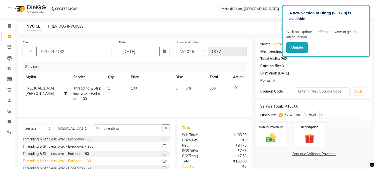
checkbox input "false"
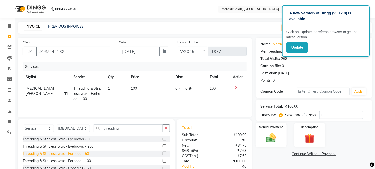
click at [83, 154] on div "Threading & Stripless wax - Forhead - 50" at bounding box center [56, 154] width 66 height 5
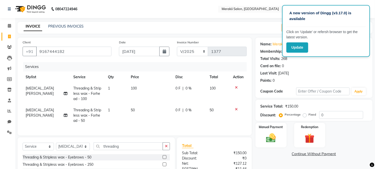
checkbox input "false"
click at [309, 114] on label "Fixed" at bounding box center [313, 115] width 8 height 5
click at [306, 114] on input "Fixed" at bounding box center [306, 115] width 4 height 4
radio input "true"
click at [272, 136] on img at bounding box center [271, 139] width 17 height 12
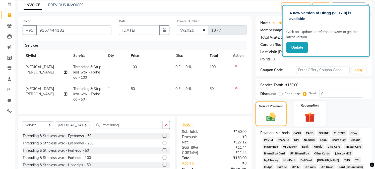
scroll to position [24, 0]
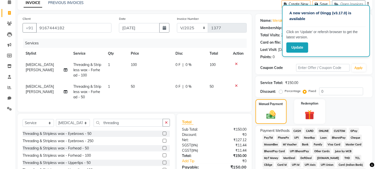
click at [294, 131] on span "CASH" at bounding box center [297, 131] width 11 height 6
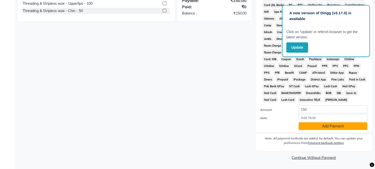
click at [313, 127] on button "Add Payment" at bounding box center [333, 127] width 69 height 8
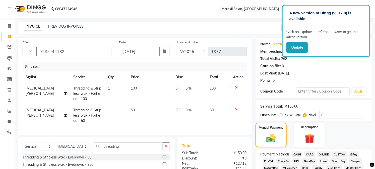
scroll to position [194, 0]
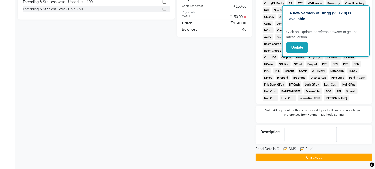
click at [288, 160] on button "Checkout" at bounding box center [314, 158] width 117 height 8
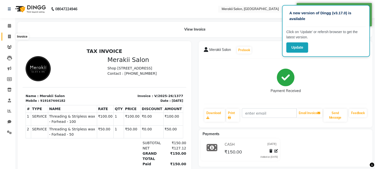
click at [13, 36] on span at bounding box center [9, 37] width 9 height 6
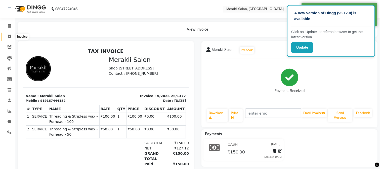
select select "7791"
select select "service"
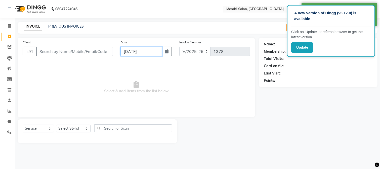
click at [147, 49] on input "[DATE]" at bounding box center [140, 52] width 41 height 10
select select "9"
select select "2025"
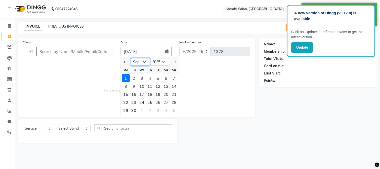
click at [144, 61] on select "Jan Feb Mar Apr May Jun [DATE] Aug Sep Oct Nov Dec" at bounding box center [140, 62] width 19 height 8
select select "8"
click at [131, 58] on select "Jan Feb Mar Apr May Jun [DATE] Aug Sep Oct Nov Dec" at bounding box center [140, 62] width 19 height 8
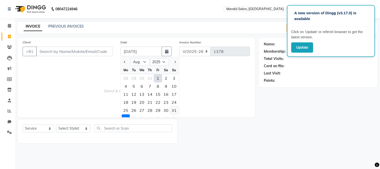
click at [172, 108] on div "31" at bounding box center [174, 111] width 8 height 8
type input "[DATE]"
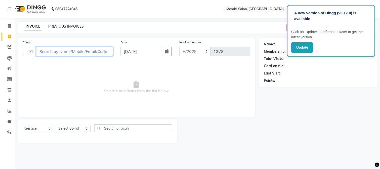
click at [72, 52] on input "Client" at bounding box center [74, 52] width 77 height 10
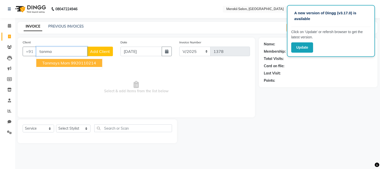
click at [63, 60] on button "Tanmays Mom 9920110214" at bounding box center [69, 63] width 66 height 8
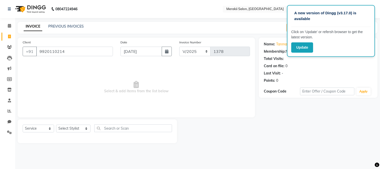
click at [63, 60] on div "Client [PHONE_NUMBER]" at bounding box center [68, 50] width 98 height 21
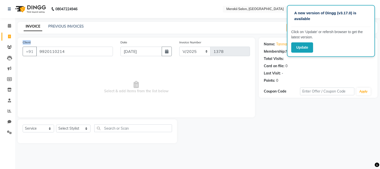
click at [63, 60] on div "Client [PHONE_NUMBER]" at bounding box center [68, 50] width 98 height 21
drag, startPoint x: 63, startPoint y: 60, endPoint x: 72, endPoint y: 50, distance: 14.0
click at [72, 50] on div "Client [PHONE_NUMBER]" at bounding box center [68, 50] width 98 height 21
click at [72, 50] on input "9920110214" at bounding box center [74, 52] width 77 height 10
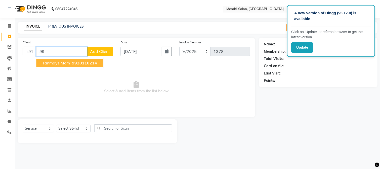
type input "9"
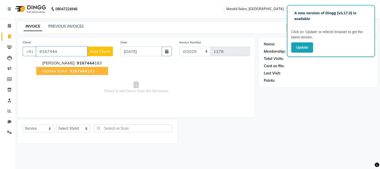
click at [69, 68] on button "Merakii Salon 9167444 182" at bounding box center [72, 71] width 72 height 8
type input "9167444182"
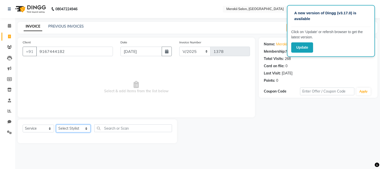
click at [78, 129] on select "Select Stylist [PERSON_NAME] [PERSON_NAME] Bhul [MEDICAL_DATA][PERSON_NAME] [PE…" at bounding box center [73, 129] width 34 height 8
select select "74850"
click at [56, 125] on select "Select Stylist [PERSON_NAME] [PERSON_NAME] Bhul [MEDICAL_DATA][PERSON_NAME] [PE…" at bounding box center [73, 129] width 34 height 8
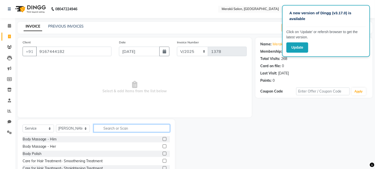
click at [115, 131] on input "text" at bounding box center [132, 129] width 76 height 8
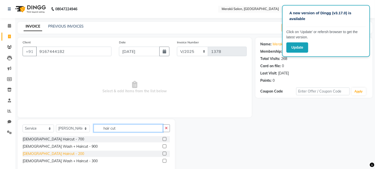
type input "hair cut"
click at [38, 154] on div "[DEMOGRAPHIC_DATA] Haircut - 200" at bounding box center [54, 154] width 62 height 5
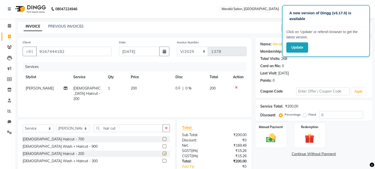
checkbox input "false"
click at [166, 131] on button "button" at bounding box center [166, 129] width 7 height 8
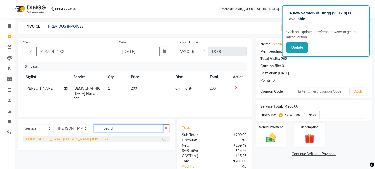
type input "beard"
click at [53, 139] on div "[DEMOGRAPHIC_DATA] [PERSON_NAME] trim - 150" at bounding box center [65, 139] width 85 height 5
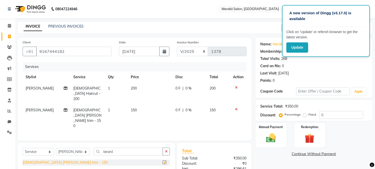
checkbox input "false"
click at [304, 113] on div "Fixed" at bounding box center [310, 115] width 12 height 6
click at [309, 115] on label "Fixed" at bounding box center [313, 115] width 8 height 5
click at [304, 115] on input "Fixed" at bounding box center [306, 115] width 4 height 4
radio input "true"
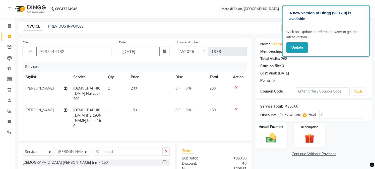
click at [275, 136] on img at bounding box center [271, 139] width 17 height 12
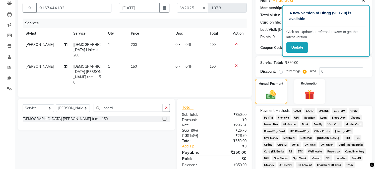
scroll to position [44, 0]
click at [356, 111] on span "GPay" at bounding box center [354, 111] width 10 height 6
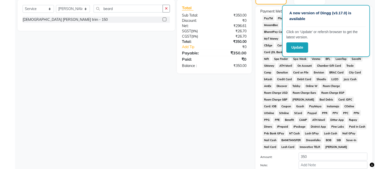
scroll to position [192, 0]
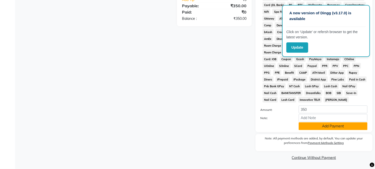
click at [328, 127] on button "Add Payment" at bounding box center [333, 127] width 69 height 8
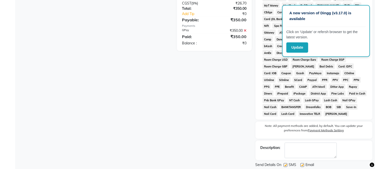
scroll to position [194, 0]
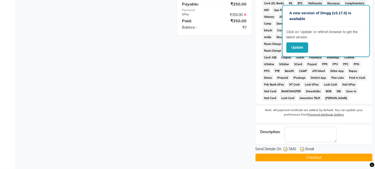
click at [297, 158] on button "Checkout" at bounding box center [314, 158] width 117 height 8
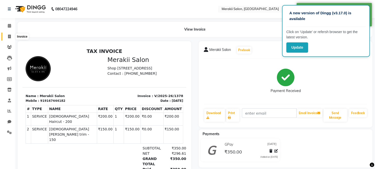
click at [9, 34] on span at bounding box center [9, 37] width 9 height 6
select select "7791"
select select "service"
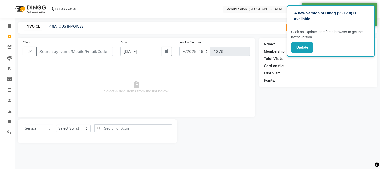
click at [137, 45] on div "Date [DATE]" at bounding box center [146, 50] width 59 height 21
click at [142, 53] on input "[DATE]" at bounding box center [140, 52] width 41 height 10
select select "9"
select select "2025"
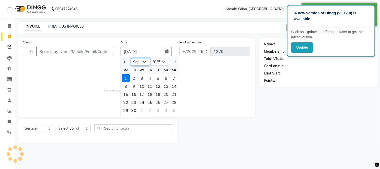
click at [141, 62] on select "Jan Feb Mar Apr May Jun [DATE] Aug Sep Oct Nov Dec" at bounding box center [140, 62] width 19 height 8
select select "8"
click at [131, 58] on select "Jan Feb Mar Apr May Jun [DATE] Aug Sep Oct Nov Dec" at bounding box center [140, 62] width 19 height 8
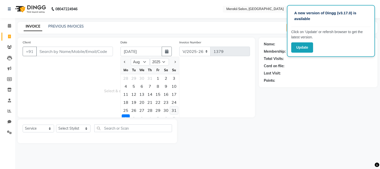
click at [175, 109] on div "31" at bounding box center [174, 111] width 8 height 8
type input "[DATE]"
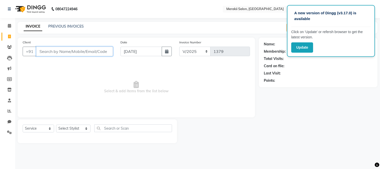
click at [78, 52] on input "Client" at bounding box center [74, 52] width 77 height 10
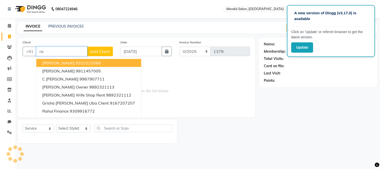
type input "r"
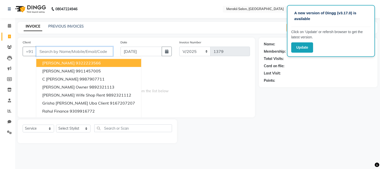
type input "8"
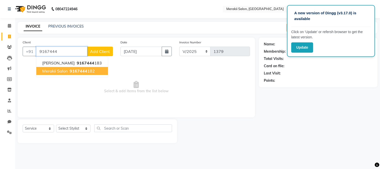
click at [67, 67] on button "Merakii Salon 9167444 182" at bounding box center [72, 71] width 72 height 8
type input "9167444182"
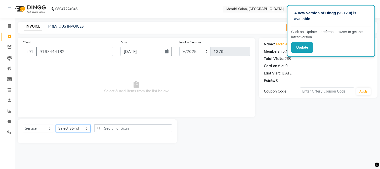
click at [72, 130] on select "Select Stylist [PERSON_NAME] [PERSON_NAME] Bhul [MEDICAL_DATA][PERSON_NAME] [PE…" at bounding box center [73, 129] width 34 height 8
select select "74850"
click at [56, 125] on select "Select Stylist [PERSON_NAME] [PERSON_NAME] Bhul [MEDICAL_DATA][PERSON_NAME] [PE…" at bounding box center [73, 129] width 34 height 8
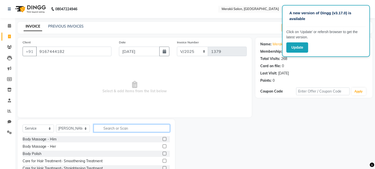
click at [117, 127] on input "text" at bounding box center [132, 129] width 76 height 8
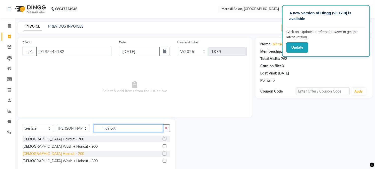
type input "hair cut"
click at [48, 154] on div "[DEMOGRAPHIC_DATA] Haircut - 200" at bounding box center [54, 154] width 62 height 5
checkbox input "false"
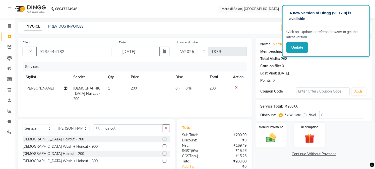
click at [136, 90] on span "200" at bounding box center [134, 88] width 6 height 5
select select "74850"
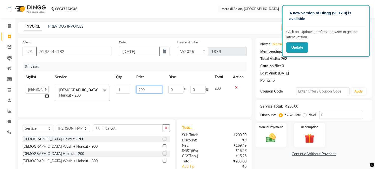
click at [149, 87] on input "200" at bounding box center [149, 90] width 26 height 8
type input "2"
type input "350"
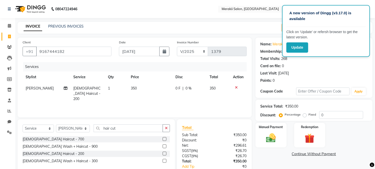
click at [303, 113] on div "Percentage Fixed" at bounding box center [299, 115] width 39 height 7
click at [309, 115] on label "Fixed" at bounding box center [313, 115] width 8 height 5
click at [305, 115] on input "Fixed" at bounding box center [306, 115] width 4 height 4
radio input "true"
click at [282, 130] on div "Manual Payment" at bounding box center [271, 136] width 32 height 26
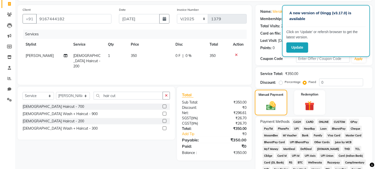
scroll to position [33, 0]
click at [137, 51] on td "350" at bounding box center [150, 61] width 44 height 22
select select "74850"
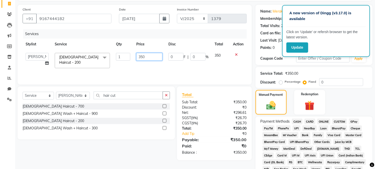
click at [146, 57] on input "350" at bounding box center [149, 57] width 26 height 8
type input "3"
type input "300"
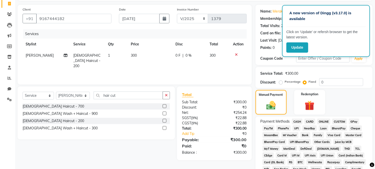
click at [297, 121] on span "CASH" at bounding box center [297, 122] width 11 height 6
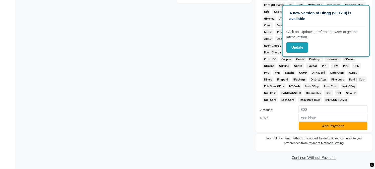
click at [310, 125] on button "Add Payment" at bounding box center [333, 127] width 69 height 8
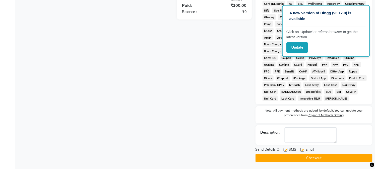
scroll to position [194, 0]
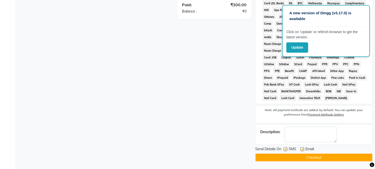
click at [295, 155] on button "Checkout" at bounding box center [314, 158] width 117 height 8
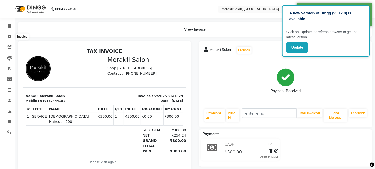
click at [6, 36] on span at bounding box center [9, 37] width 9 height 6
select select "7791"
select select "service"
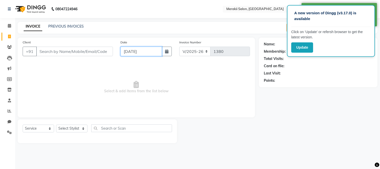
click at [147, 55] on input "[DATE]" at bounding box center [140, 52] width 41 height 10
select select "9"
select select "2025"
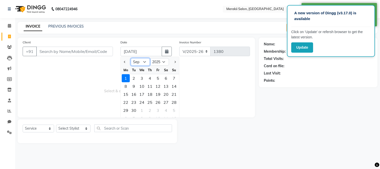
click at [143, 61] on select "Jan Feb Mar Apr May Jun [DATE] Aug Sep Oct Nov Dec" at bounding box center [140, 62] width 19 height 8
select select "8"
click at [131, 58] on select "Jan Feb Mar Apr May Jun [DATE] Aug Sep Oct Nov Dec" at bounding box center [140, 62] width 19 height 8
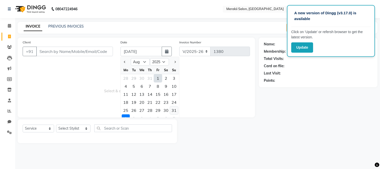
click at [174, 110] on div "31" at bounding box center [174, 111] width 8 height 8
type input "[DATE]"
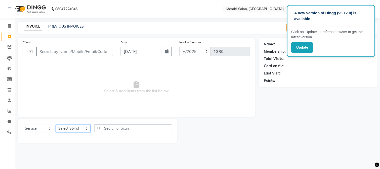
click at [76, 129] on select "Select Stylist [PERSON_NAME] [PERSON_NAME] Bhul [MEDICAL_DATA][PERSON_NAME] [PE…" at bounding box center [73, 129] width 34 height 8
select select "74850"
click at [56, 125] on select "Select Stylist [PERSON_NAME] [PERSON_NAME] Bhul [MEDICAL_DATA][PERSON_NAME] [PE…" at bounding box center [73, 129] width 34 height 8
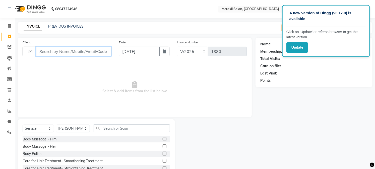
click at [68, 52] on input "Client" at bounding box center [73, 52] width 75 height 10
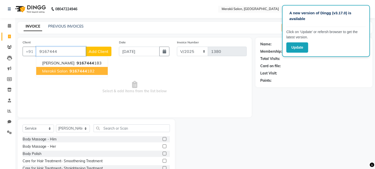
click at [64, 71] on span "Merakii Salon" at bounding box center [54, 71] width 25 height 5
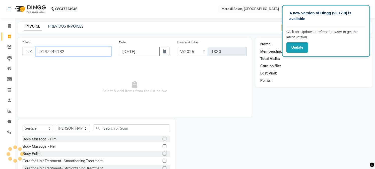
type input "9167444182"
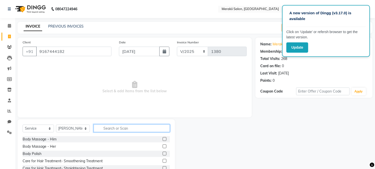
click at [115, 129] on input "text" at bounding box center [132, 129] width 76 height 8
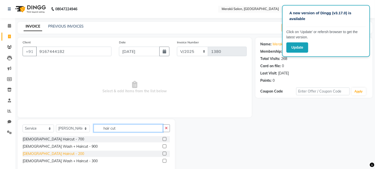
type input "hair cut"
click at [50, 153] on div "[DEMOGRAPHIC_DATA] Haircut - 200" at bounding box center [54, 154] width 62 height 5
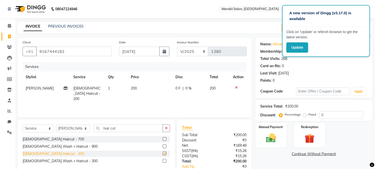
checkbox input "false"
click at [165, 128] on icon "button" at bounding box center [166, 129] width 3 height 4
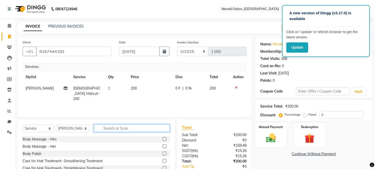
click at [143, 128] on input "text" at bounding box center [132, 129] width 76 height 8
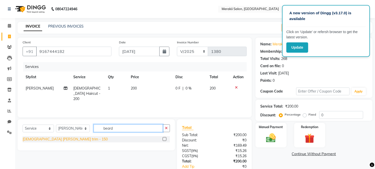
type input "beard"
click at [49, 142] on div "[DEMOGRAPHIC_DATA] [PERSON_NAME] trim - 150" at bounding box center [65, 139] width 85 height 5
checkbox input "false"
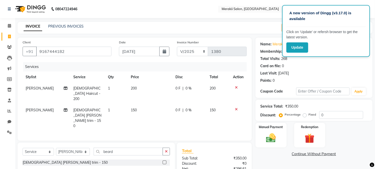
click at [302, 116] on div "Percentage Fixed" at bounding box center [299, 115] width 39 height 7
click at [309, 116] on label "Fixed" at bounding box center [313, 115] width 8 height 5
click at [305, 116] on input "Fixed" at bounding box center [306, 115] width 4 height 4
radio input "true"
click at [276, 133] on img at bounding box center [271, 139] width 17 height 12
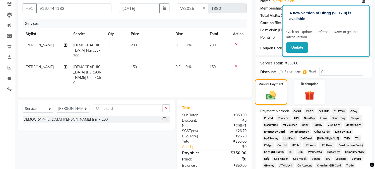
scroll to position [43, 0]
click at [355, 111] on span "GPay" at bounding box center [354, 111] width 10 height 6
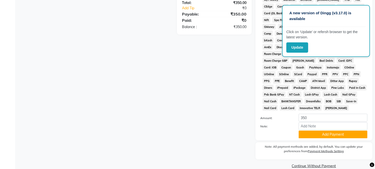
scroll to position [192, 0]
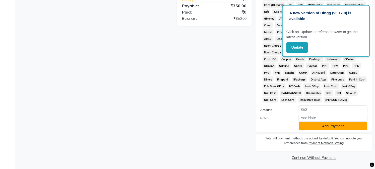
click at [332, 126] on button "Add Payment" at bounding box center [333, 127] width 69 height 8
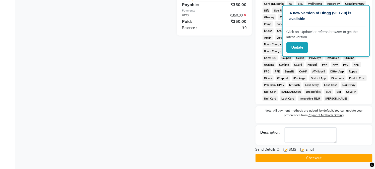
scroll to position [194, 0]
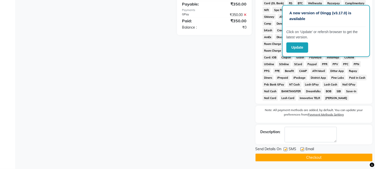
click at [302, 156] on button "Checkout" at bounding box center [314, 158] width 117 height 8
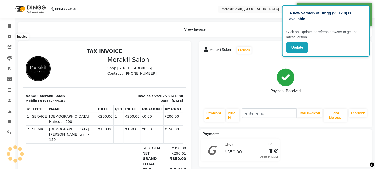
click at [9, 34] on span at bounding box center [9, 37] width 9 height 6
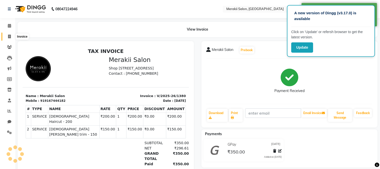
select select "7791"
select select "service"
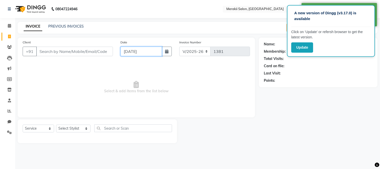
click at [139, 50] on input "[DATE]" at bounding box center [140, 52] width 41 height 10
select select "9"
select select "2025"
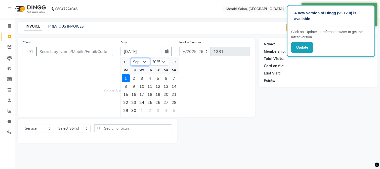
drag, startPoint x: 142, startPoint y: 62, endPoint x: 137, endPoint y: 116, distance: 54.3
click at [137, 116] on ngb-datepicker "Jan Feb Mar Apr May Jun [DATE] Aug Sep Oct Nov [DATE] 2016 2017 2018 2019 2020 …" at bounding box center [149, 90] width 59 height 67
select select "8"
click at [131, 58] on select "Jan Feb Mar Apr May Jun [DATE] Aug Sep Oct Nov Dec" at bounding box center [140, 62] width 19 height 8
click at [173, 109] on div "31" at bounding box center [174, 111] width 8 height 8
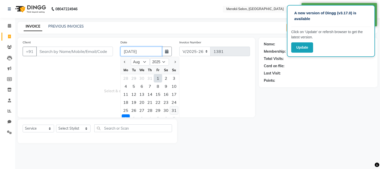
type input "[DATE]"
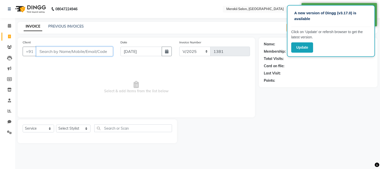
click at [81, 52] on input "Client" at bounding box center [74, 52] width 77 height 10
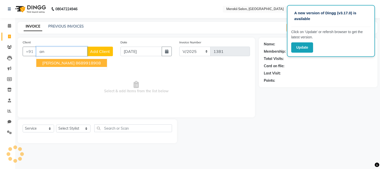
type input "a"
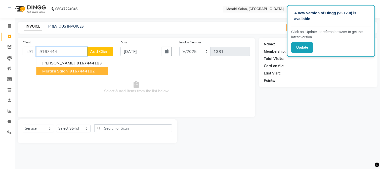
click at [69, 72] on ngb-highlight "9167444 182" at bounding box center [82, 71] width 26 height 5
type input "9167444182"
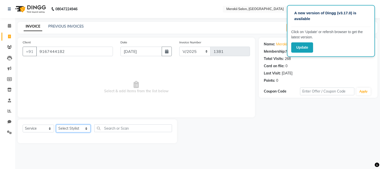
click at [72, 126] on select "Select Stylist [PERSON_NAME] [PERSON_NAME] Bhul [MEDICAL_DATA][PERSON_NAME] [PE…" at bounding box center [73, 129] width 34 height 8
select select "69532"
click at [56, 125] on select "Select Stylist [PERSON_NAME] [PERSON_NAME] Bhul [MEDICAL_DATA][PERSON_NAME] [PE…" at bounding box center [73, 129] width 34 height 8
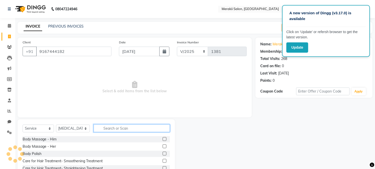
click at [122, 129] on input "text" at bounding box center [132, 129] width 76 height 8
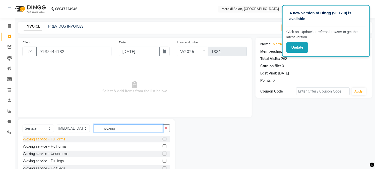
type input "waxing"
click at [58, 142] on div "Waxing service - Full arms" at bounding box center [44, 139] width 43 height 5
checkbox input "false"
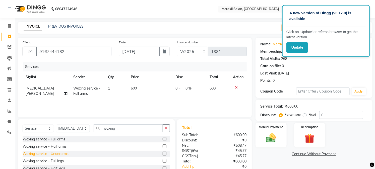
click at [56, 154] on div "Waxing service - Underarms" at bounding box center [46, 154] width 46 height 5
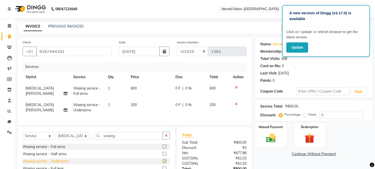
checkbox input "false"
click at [167, 138] on icon "button" at bounding box center [166, 136] width 3 height 4
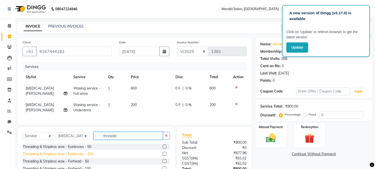
type input "threadin"
click at [83, 157] on div "Threading & Stripless wax - Eyebrows - 250" at bounding box center [58, 154] width 71 height 5
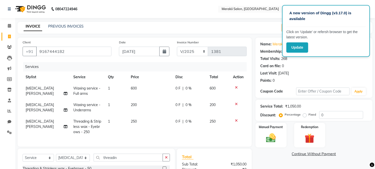
click at [236, 120] on icon at bounding box center [236, 121] width 3 height 4
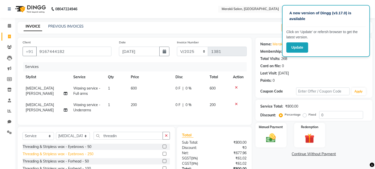
click at [68, 157] on div "Threading & Stripless wax - Eyebrows - 250" at bounding box center [58, 154] width 71 height 5
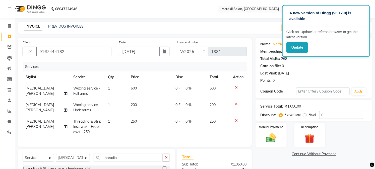
checkbox input "false"
click at [139, 122] on td "250" at bounding box center [150, 127] width 44 height 22
select select "69532"
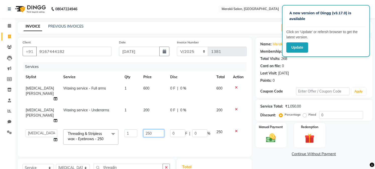
click at [152, 130] on input "250" at bounding box center [154, 134] width 21 height 8
type input "200"
click at [309, 117] on label "Fixed" at bounding box center [313, 115] width 8 height 5
click at [306, 117] on input "Fixed" at bounding box center [306, 115] width 4 height 4
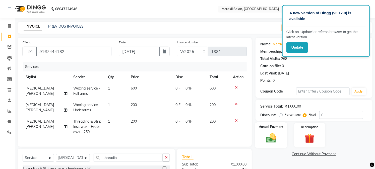
click at [275, 131] on div "Manual Payment" at bounding box center [271, 136] width 32 height 26
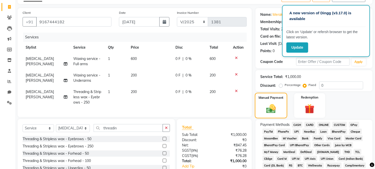
scroll to position [31, 0]
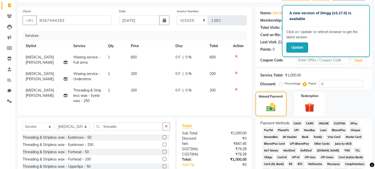
click at [352, 122] on span "GPay" at bounding box center [354, 124] width 10 height 6
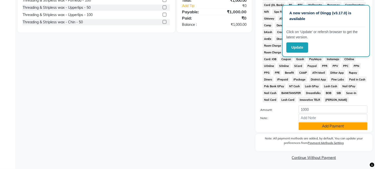
click at [342, 129] on button "Add Payment" at bounding box center [333, 127] width 69 height 8
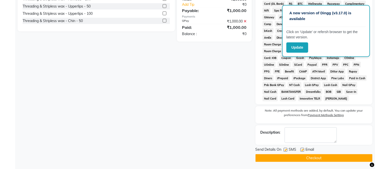
scroll to position [194, 0]
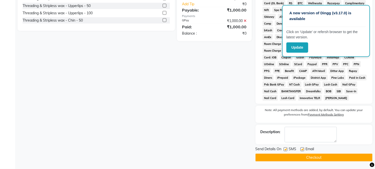
click at [313, 157] on button "Checkout" at bounding box center [314, 158] width 117 height 8
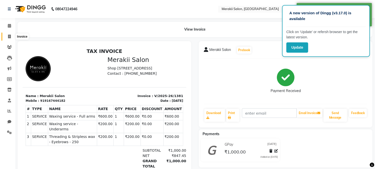
click at [9, 35] on icon at bounding box center [9, 37] width 3 height 4
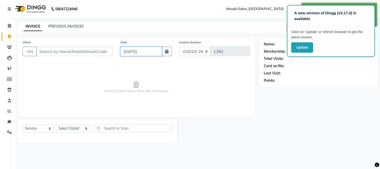
click at [141, 52] on input "[DATE]" at bounding box center [140, 52] width 41 height 10
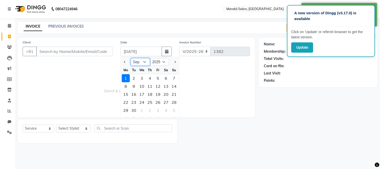
click at [147, 62] on select "Jan Feb Mar Apr May Jun [DATE] Aug Sep Oct Nov Dec" at bounding box center [140, 62] width 19 height 8
click at [131, 58] on select "Jan Feb Mar Apr May Jun [DATE] Aug Sep Oct Nov Dec" at bounding box center [140, 62] width 19 height 8
click at [174, 110] on div "31" at bounding box center [174, 111] width 8 height 8
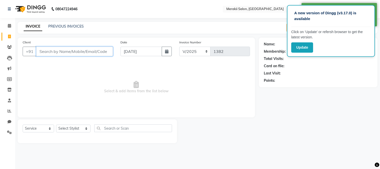
click at [83, 52] on input "Client" at bounding box center [74, 52] width 77 height 10
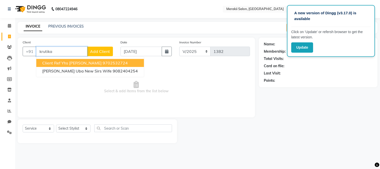
click at [54, 62] on span "Client ref Yhs [PERSON_NAME]" at bounding box center [71, 63] width 59 height 5
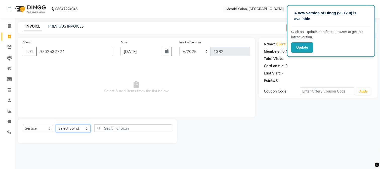
click at [77, 127] on select "Select Stylist [PERSON_NAME] [PERSON_NAME] Bhul [MEDICAL_DATA][PERSON_NAME] [PE…" at bounding box center [73, 129] width 34 height 8
click at [56, 125] on select "Select Stylist [PERSON_NAME] [PERSON_NAME] Bhul [MEDICAL_DATA][PERSON_NAME] [PE…" at bounding box center [73, 129] width 34 height 8
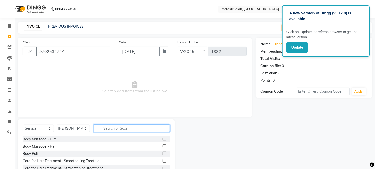
click at [117, 127] on input "text" at bounding box center [132, 129] width 76 height 8
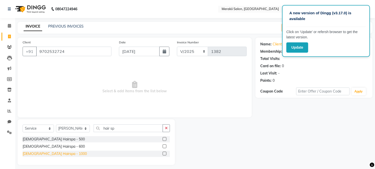
click at [54, 156] on div "[DEMOGRAPHIC_DATA] Hairspa - 1000" at bounding box center [55, 154] width 64 height 5
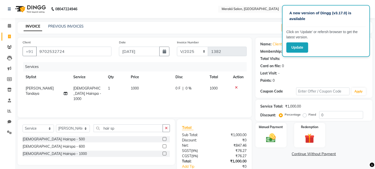
click at [136, 82] on th "Price" at bounding box center [150, 77] width 44 height 11
click at [145, 87] on td "1000" at bounding box center [150, 94] width 44 height 22
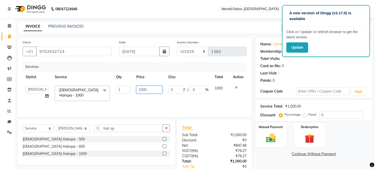
click at [155, 90] on input "1000" at bounding box center [149, 90] width 26 height 8
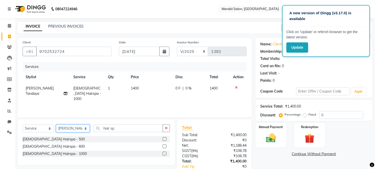
click at [77, 127] on select "Select Stylist [PERSON_NAME] [PERSON_NAME] Bhul [MEDICAL_DATA][PERSON_NAME] [PE…" at bounding box center [73, 129] width 34 height 8
click at [56, 125] on select "Select Stylist [PERSON_NAME] [PERSON_NAME] Bhul [MEDICAL_DATA][PERSON_NAME] [PE…" at bounding box center [73, 129] width 34 height 8
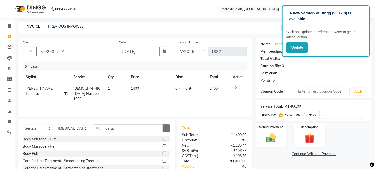
click at [168, 127] on icon "button" at bounding box center [166, 129] width 3 height 4
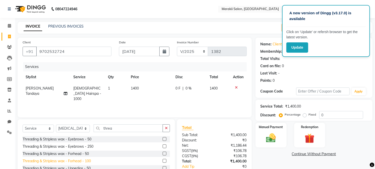
click at [74, 162] on div "Threading & Stripless wax - Forhead - 100" at bounding box center [57, 161] width 68 height 5
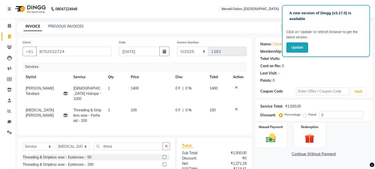
click at [309, 114] on label "Fixed" at bounding box center [313, 115] width 8 height 5
click at [306, 114] on input "Fixed" at bounding box center [306, 115] width 4 height 4
click at [271, 140] on img at bounding box center [271, 139] width 17 height 12
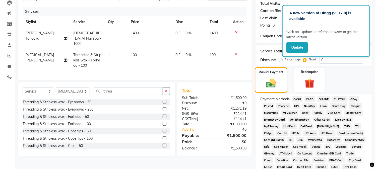
scroll to position [56, 0]
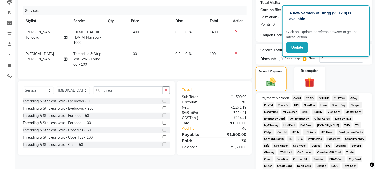
click at [354, 97] on span "GPay" at bounding box center [354, 99] width 10 height 6
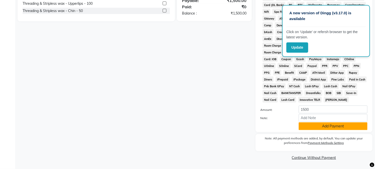
click at [328, 126] on button "Add Payment" at bounding box center [333, 127] width 69 height 8
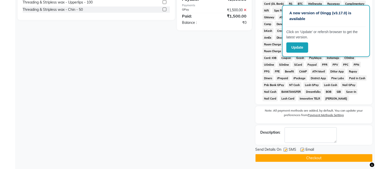
scroll to position [194, 0]
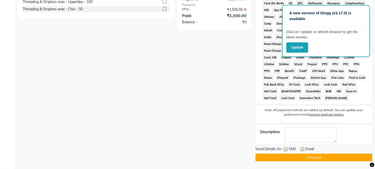
click at [304, 158] on button "Checkout" at bounding box center [314, 158] width 117 height 8
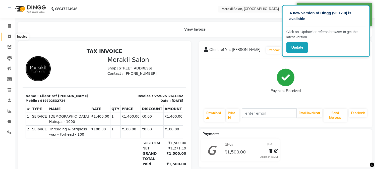
click at [10, 36] on icon at bounding box center [9, 37] width 3 height 4
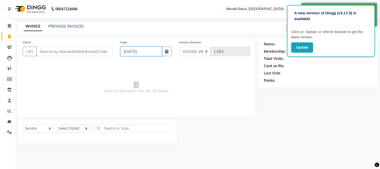
click at [137, 51] on input "[DATE]" at bounding box center [140, 52] width 41 height 10
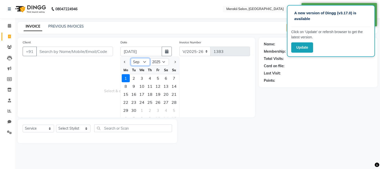
click at [141, 59] on select "Jan Feb Mar Apr May Jun [DATE] Aug Sep Oct Nov Dec" at bounding box center [140, 62] width 19 height 8
click at [131, 58] on select "Jan Feb Mar Apr May Jun [DATE] Aug Sep Oct Nov Dec" at bounding box center [140, 62] width 19 height 8
click at [174, 109] on div "31" at bounding box center [174, 111] width 8 height 8
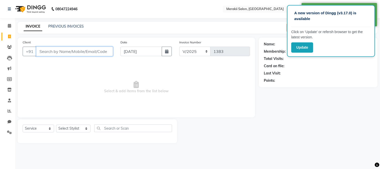
click at [79, 54] on input "Client" at bounding box center [74, 52] width 77 height 10
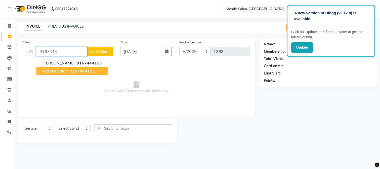
click at [66, 71] on span "Merakii Salon" at bounding box center [54, 71] width 25 height 5
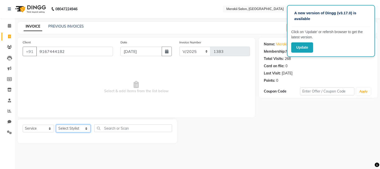
click at [79, 131] on select "Select Stylist [PERSON_NAME] [PERSON_NAME] Bhul [MEDICAL_DATA][PERSON_NAME] [PE…" at bounding box center [73, 129] width 34 height 8
click at [56, 125] on select "Select Stylist [PERSON_NAME] [PERSON_NAME] Bhul [MEDICAL_DATA][PERSON_NAME] [PE…" at bounding box center [73, 129] width 34 height 8
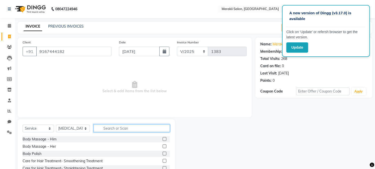
click at [115, 127] on input "text" at bounding box center [132, 129] width 76 height 8
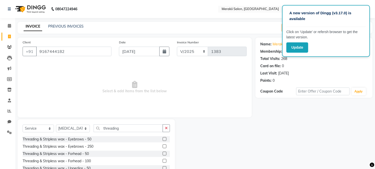
click at [103, 140] on div "Threading & Stripless wax - Eyebrows - 50" at bounding box center [97, 139] width 148 height 6
click at [77, 138] on div "Threading & Stripless wax - Eyebrows - 50" at bounding box center [57, 139] width 69 height 5
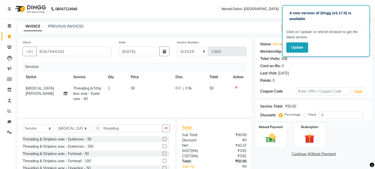
click at [309, 114] on label "Fixed" at bounding box center [313, 115] width 8 height 5
click at [304, 114] on input "Fixed" at bounding box center [306, 115] width 4 height 4
click at [271, 134] on img at bounding box center [271, 139] width 17 height 12
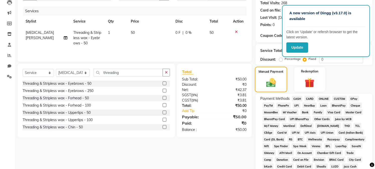
scroll to position [57, 0]
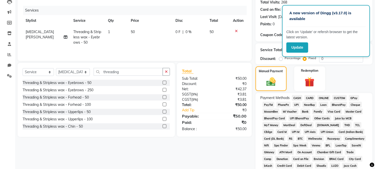
click at [352, 96] on span "GPay" at bounding box center [354, 98] width 10 height 6
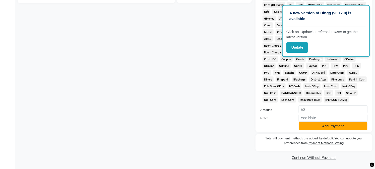
click at [323, 128] on button "Add Payment" at bounding box center [333, 127] width 69 height 8
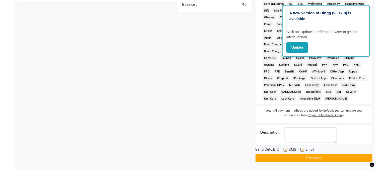
scroll to position [194, 0]
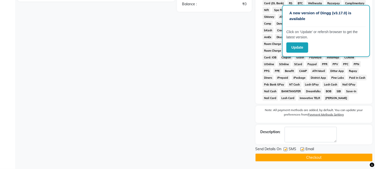
click at [282, 157] on button "Checkout" at bounding box center [314, 158] width 117 height 8
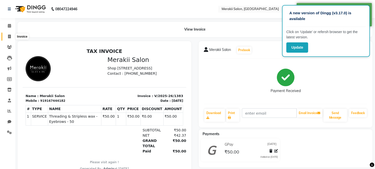
click at [8, 34] on span at bounding box center [9, 37] width 9 height 6
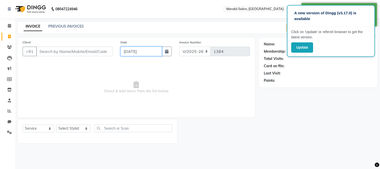
click at [157, 49] on input "[DATE]" at bounding box center [140, 52] width 41 height 10
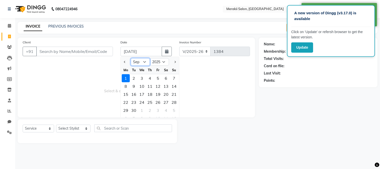
click at [141, 64] on select "Jan Feb Mar Apr May Jun [DATE] Aug Sep Oct Nov Dec" at bounding box center [140, 62] width 19 height 8
click at [131, 58] on select "Jan Feb Mar Apr May Jun [DATE] Aug Sep Oct Nov Dec" at bounding box center [140, 62] width 19 height 8
click at [174, 111] on div "31" at bounding box center [174, 111] width 8 height 8
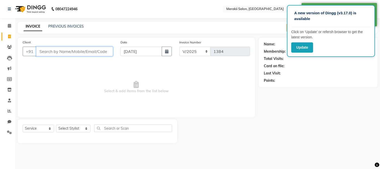
click at [91, 52] on input "Client" at bounding box center [74, 52] width 77 height 10
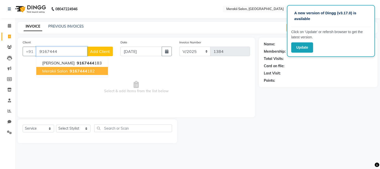
click at [65, 67] on button "Merakii Salon 9167444 182" at bounding box center [72, 71] width 72 height 8
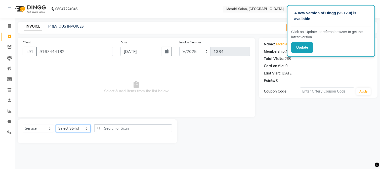
click at [77, 130] on select "Select Stylist [PERSON_NAME] [PERSON_NAME] Bhul [MEDICAL_DATA][PERSON_NAME] [PE…" at bounding box center [73, 129] width 34 height 8
click at [56, 125] on select "Select Stylist [PERSON_NAME] [PERSON_NAME] Bhul [MEDICAL_DATA][PERSON_NAME] [PE…" at bounding box center [73, 129] width 34 height 8
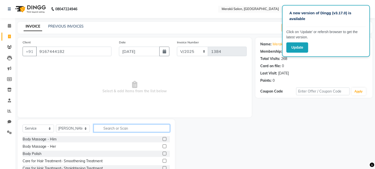
click at [119, 129] on input "text" at bounding box center [132, 129] width 76 height 8
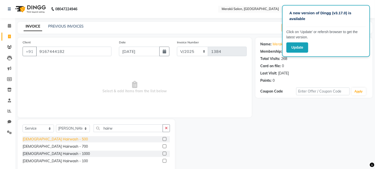
click at [58, 137] on div "[DEMOGRAPHIC_DATA] Hairwash - 500" at bounding box center [55, 139] width 65 height 5
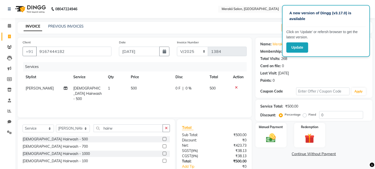
click at [309, 115] on label "Fixed" at bounding box center [313, 115] width 8 height 5
click at [305, 115] on input "Fixed" at bounding box center [306, 115] width 4 height 4
click at [272, 135] on img at bounding box center [271, 139] width 17 height 12
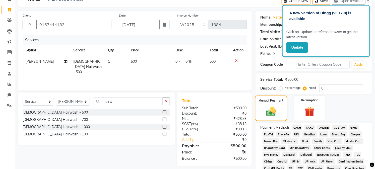
scroll to position [27, 0]
click at [300, 126] on span "CASH" at bounding box center [297, 128] width 11 height 6
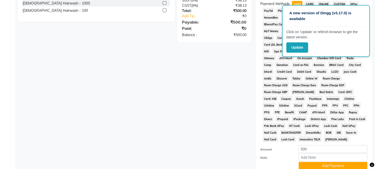
scroll to position [192, 0]
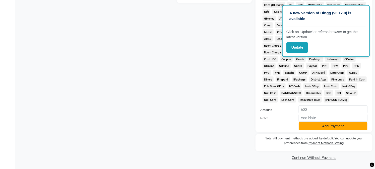
click at [315, 129] on button "Add Payment" at bounding box center [333, 127] width 69 height 8
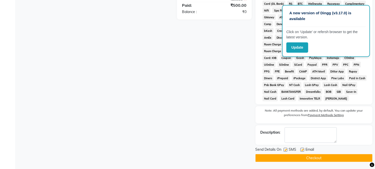
click at [298, 158] on button "Checkout" at bounding box center [314, 159] width 117 height 8
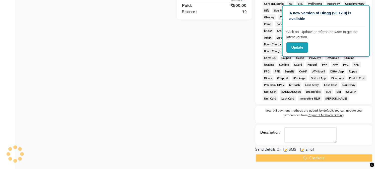
scroll to position [194, 0]
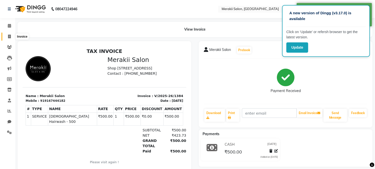
click at [7, 35] on span at bounding box center [9, 37] width 9 height 6
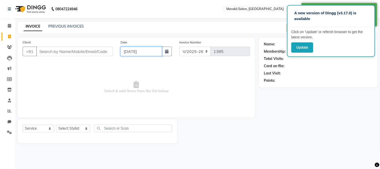
click at [134, 49] on input "[DATE]" at bounding box center [140, 52] width 41 height 10
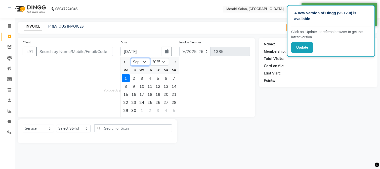
click at [143, 61] on select "Jan Feb Mar Apr May Jun [DATE] Aug Sep Oct Nov Dec" at bounding box center [140, 62] width 19 height 8
click at [131, 58] on select "Jan Feb Mar Apr May Jun [DATE] Aug Sep Oct Nov Dec" at bounding box center [140, 62] width 19 height 8
click at [174, 110] on div "31" at bounding box center [174, 111] width 8 height 8
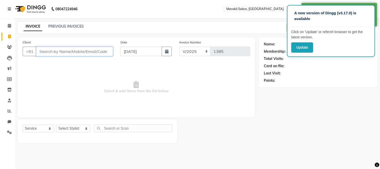
click at [91, 51] on input "Client" at bounding box center [74, 52] width 77 height 10
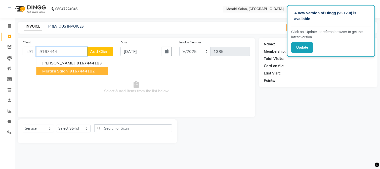
click at [67, 71] on span "Merakii Salon" at bounding box center [54, 71] width 25 height 5
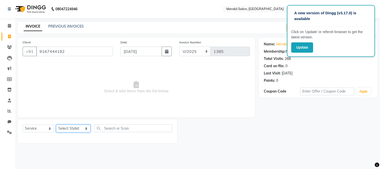
click at [70, 132] on select "Select Stylist [PERSON_NAME] [PERSON_NAME] Bhul [MEDICAL_DATA][PERSON_NAME] [PE…" at bounding box center [73, 129] width 34 height 8
click at [56, 125] on select "Select Stylist [PERSON_NAME] [PERSON_NAME] Bhul [MEDICAL_DATA][PERSON_NAME] [PE…" at bounding box center [73, 129] width 34 height 8
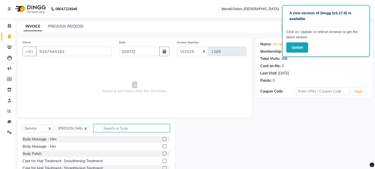
click at [123, 132] on input "text" at bounding box center [132, 129] width 76 height 8
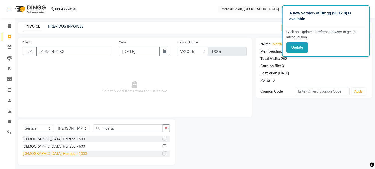
click at [53, 153] on div "[DEMOGRAPHIC_DATA] Hairspa - 1000" at bounding box center [55, 154] width 64 height 5
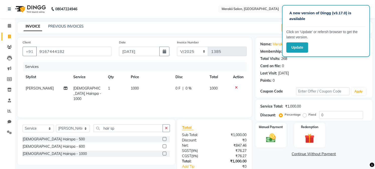
click at [136, 86] on span "1000" at bounding box center [135, 88] width 8 height 5
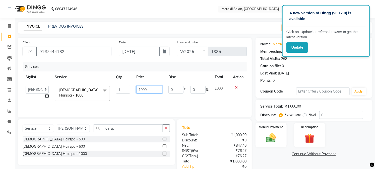
click at [158, 90] on input "1000" at bounding box center [149, 90] width 26 height 8
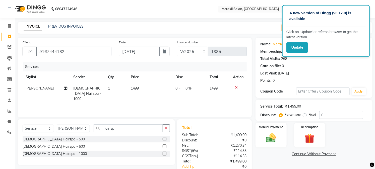
click at [309, 116] on label "Fixed" at bounding box center [313, 115] width 8 height 5
click at [305, 116] on input "Fixed" at bounding box center [306, 115] width 4 height 4
click at [267, 137] on img at bounding box center [271, 139] width 17 height 12
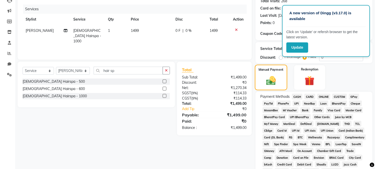
scroll to position [61, 0]
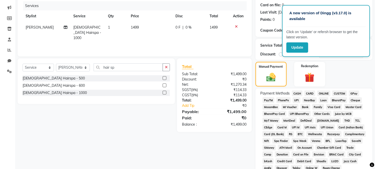
click at [352, 93] on span "GPay" at bounding box center [354, 94] width 10 height 6
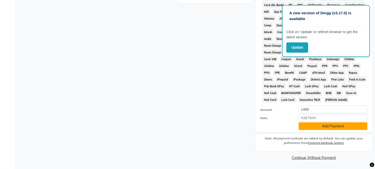
click at [320, 128] on button "Add Payment" at bounding box center [333, 127] width 69 height 8
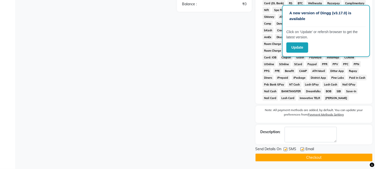
scroll to position [193, 0]
click at [304, 157] on button "Checkout" at bounding box center [314, 158] width 117 height 8
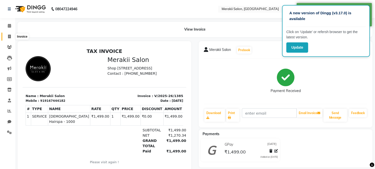
click at [8, 36] on icon at bounding box center [9, 37] width 3 height 4
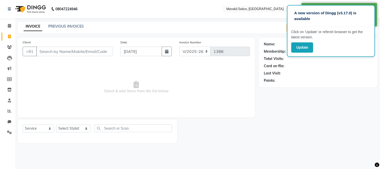
click at [63, 48] on input "Client" at bounding box center [74, 52] width 77 height 10
click at [148, 49] on input "[DATE]" at bounding box center [140, 52] width 41 height 10
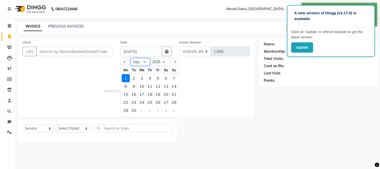
click at [140, 62] on select "Jan Feb Mar Apr May Jun [DATE] Aug Sep Oct Nov Dec" at bounding box center [140, 62] width 19 height 8
click at [131, 58] on select "Jan Feb Mar Apr May Jun [DATE] Aug Sep Oct Nov Dec" at bounding box center [140, 62] width 19 height 8
click at [173, 110] on div "31" at bounding box center [174, 111] width 8 height 8
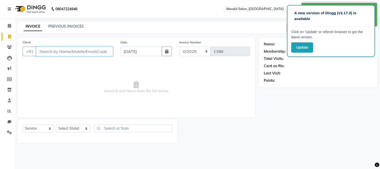
click at [74, 52] on input "Client" at bounding box center [74, 52] width 77 height 10
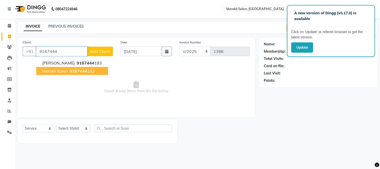
click at [65, 70] on span "Merakii Salon" at bounding box center [54, 71] width 25 height 5
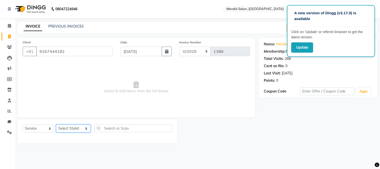
click at [77, 127] on select "Select Stylist [PERSON_NAME] [PERSON_NAME] Bhul [MEDICAL_DATA][PERSON_NAME] [PE…" at bounding box center [73, 129] width 34 height 8
click at [56, 125] on select "Select Stylist [PERSON_NAME] [PERSON_NAME] Bhul [MEDICAL_DATA][PERSON_NAME] [PE…" at bounding box center [73, 129] width 34 height 8
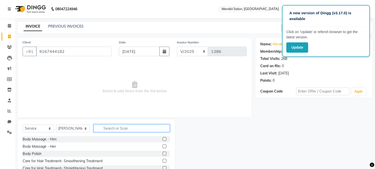
click at [105, 127] on input "text" at bounding box center [132, 129] width 76 height 8
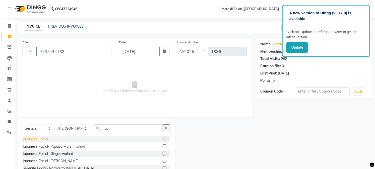
click at [36, 139] on div "Japanese Facial" at bounding box center [35, 139] width 25 height 5
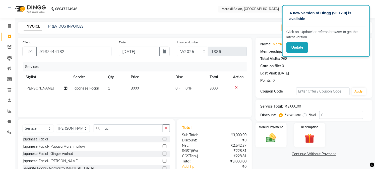
click at [133, 88] on span "3000" at bounding box center [135, 88] width 8 height 5
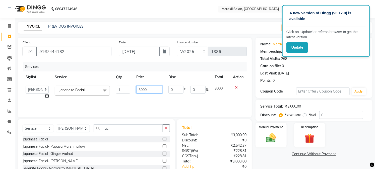
click at [149, 89] on input "3000" at bounding box center [149, 90] width 26 height 8
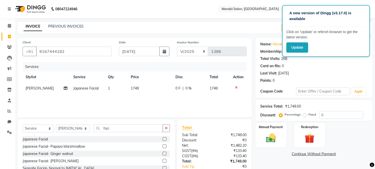
click at [309, 116] on label "Fixed" at bounding box center [313, 115] width 8 height 5
click at [306, 116] on input "Fixed" at bounding box center [306, 115] width 4 height 4
click at [272, 130] on div "Manual Payment" at bounding box center [271, 136] width 32 height 26
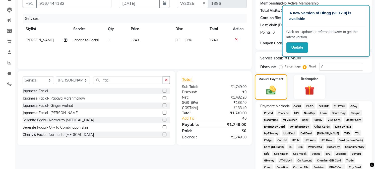
scroll to position [53, 0]
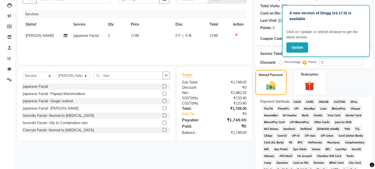
click at [351, 101] on span "GPay" at bounding box center [354, 102] width 10 height 6
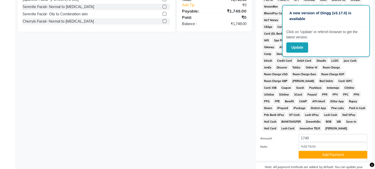
scroll to position [192, 0]
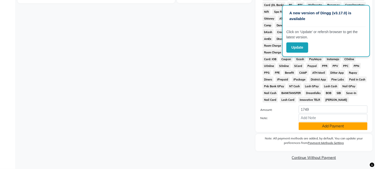
click at [323, 124] on button "Add Payment" at bounding box center [333, 127] width 69 height 8
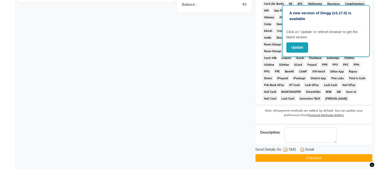
scroll to position [194, 0]
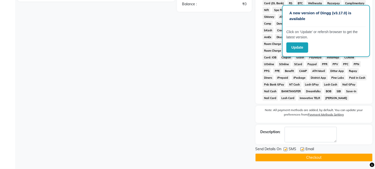
click at [284, 157] on button "Checkout" at bounding box center [314, 158] width 117 height 8
